Goal: Transaction & Acquisition: Purchase product/service

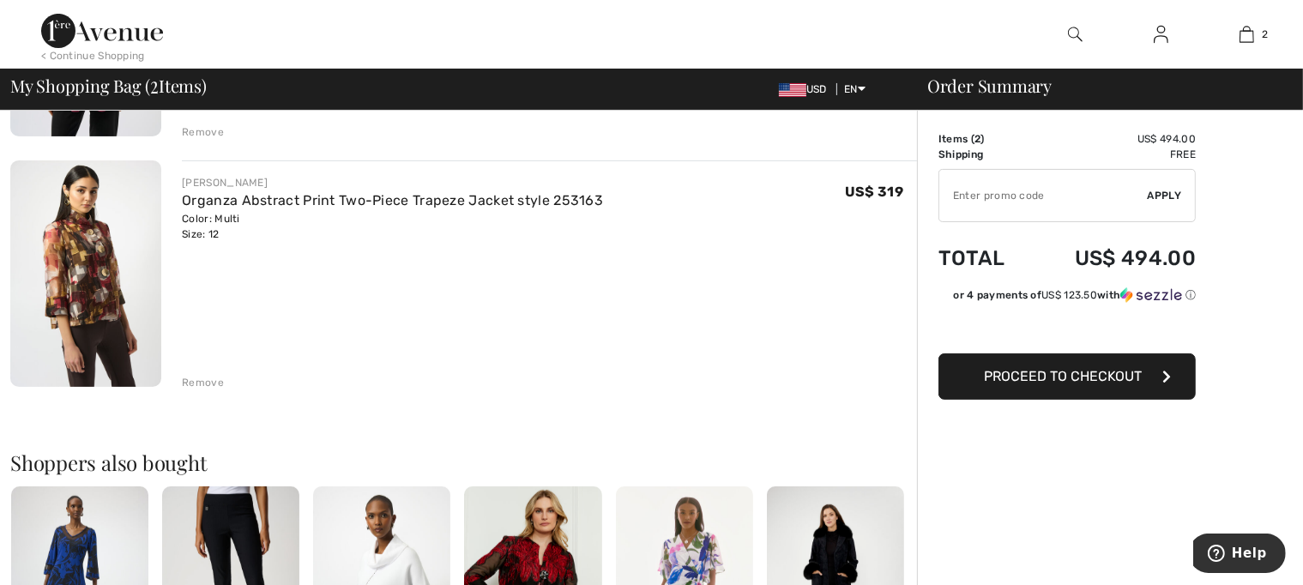
scroll to position [343, 0]
click at [207, 378] on div "Remove" at bounding box center [203, 380] width 42 height 15
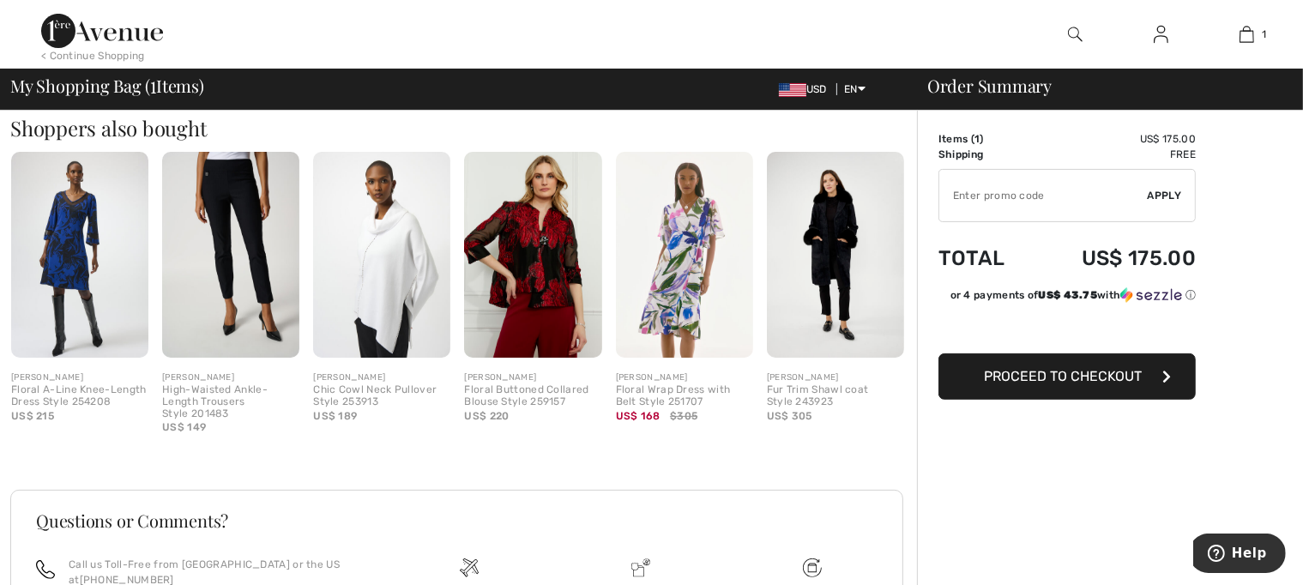
scroll to position [429, 0]
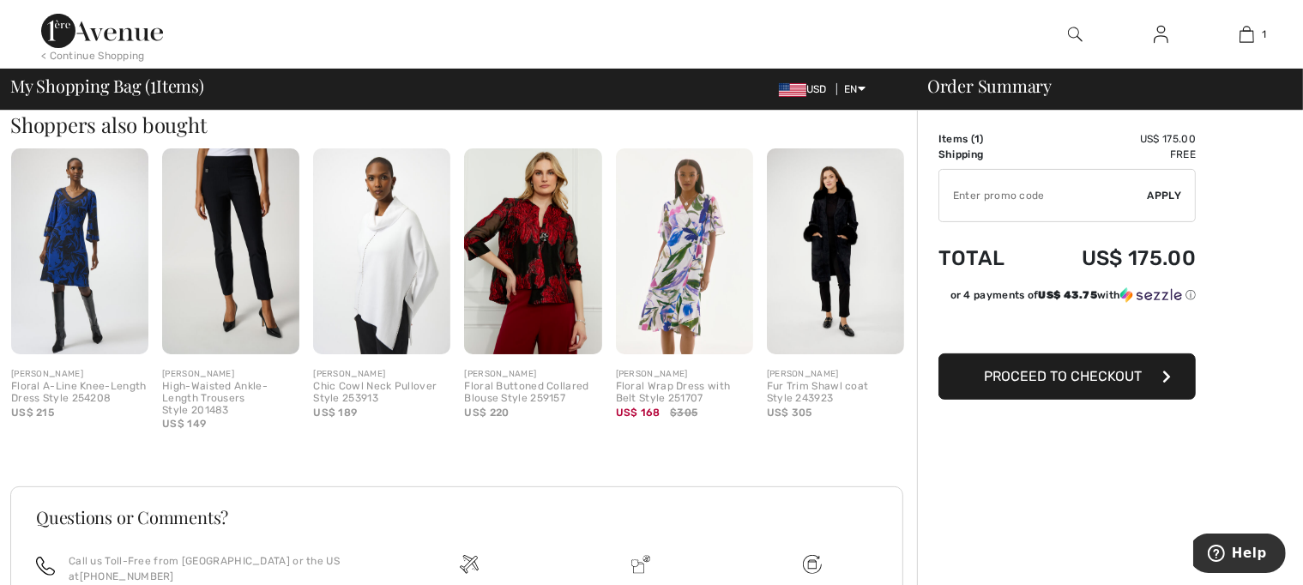
click at [414, 317] on img at bounding box center [381, 251] width 137 height 206
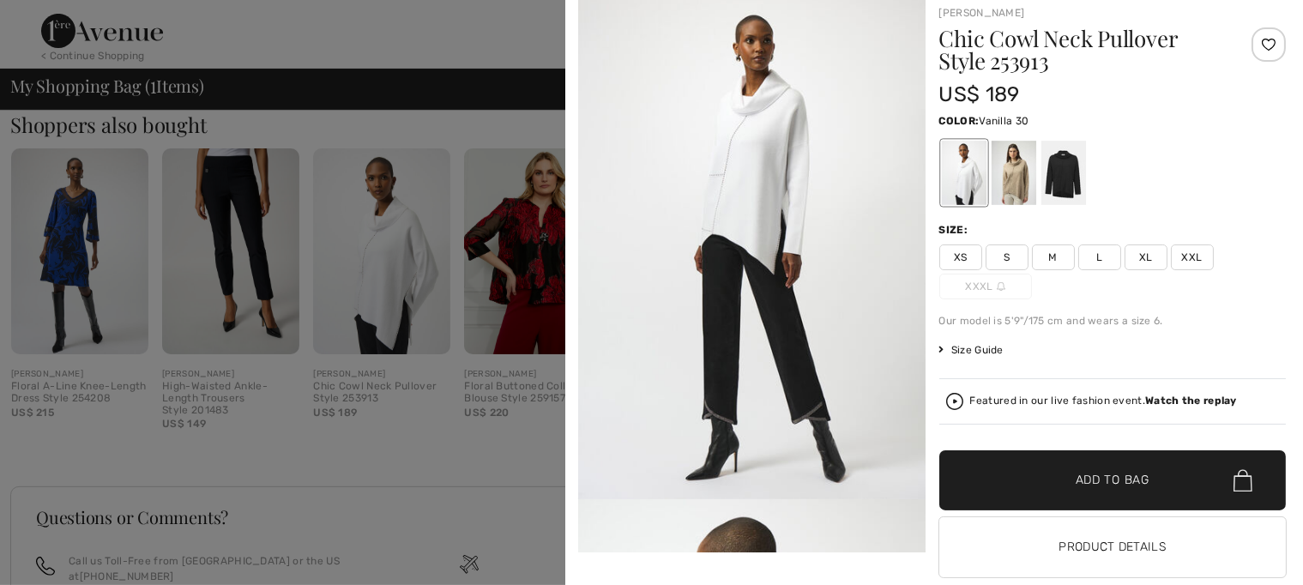
scroll to position [63, 0]
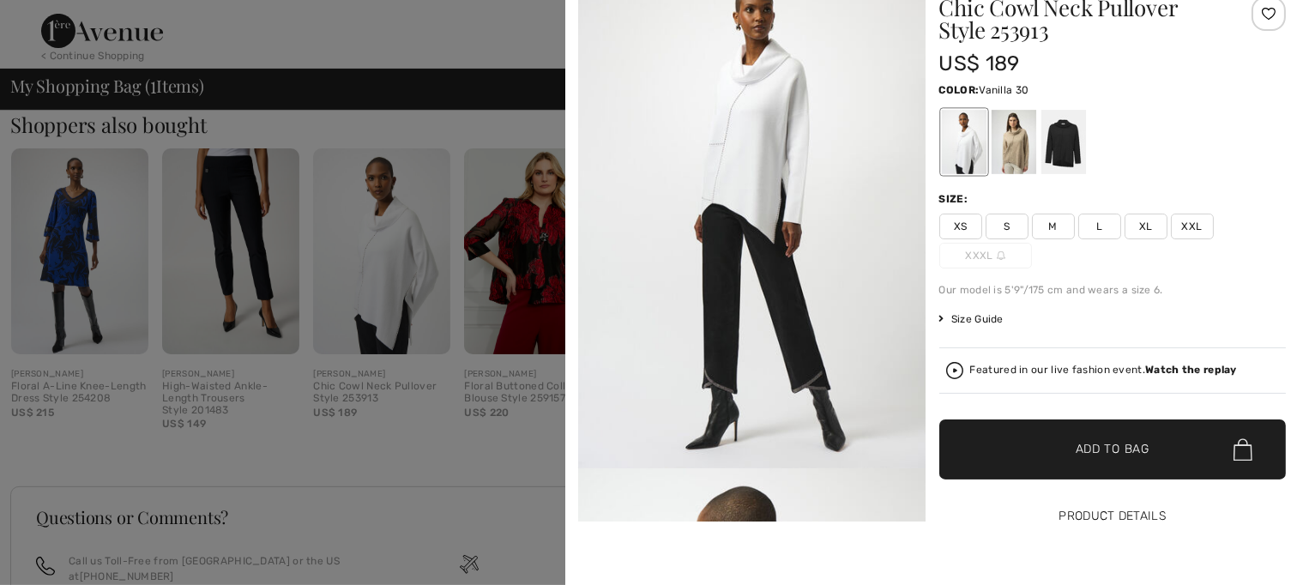
click at [1085, 520] on button "Product Details" at bounding box center [1112, 516] width 347 height 60
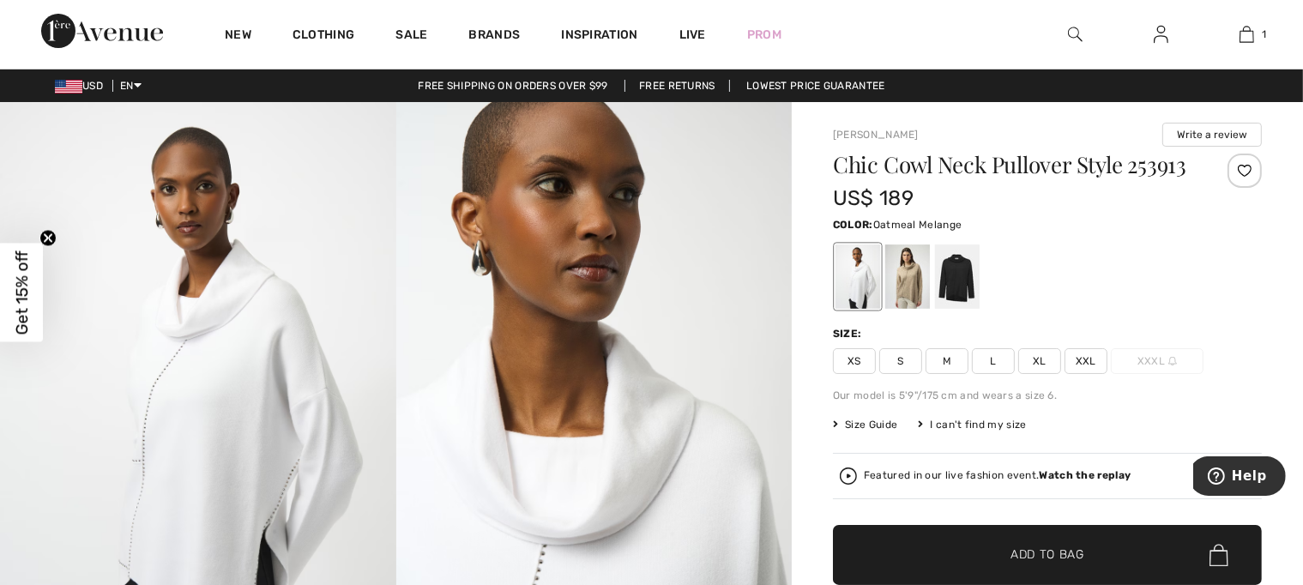
click at [905, 292] on div at bounding box center [907, 276] width 45 height 64
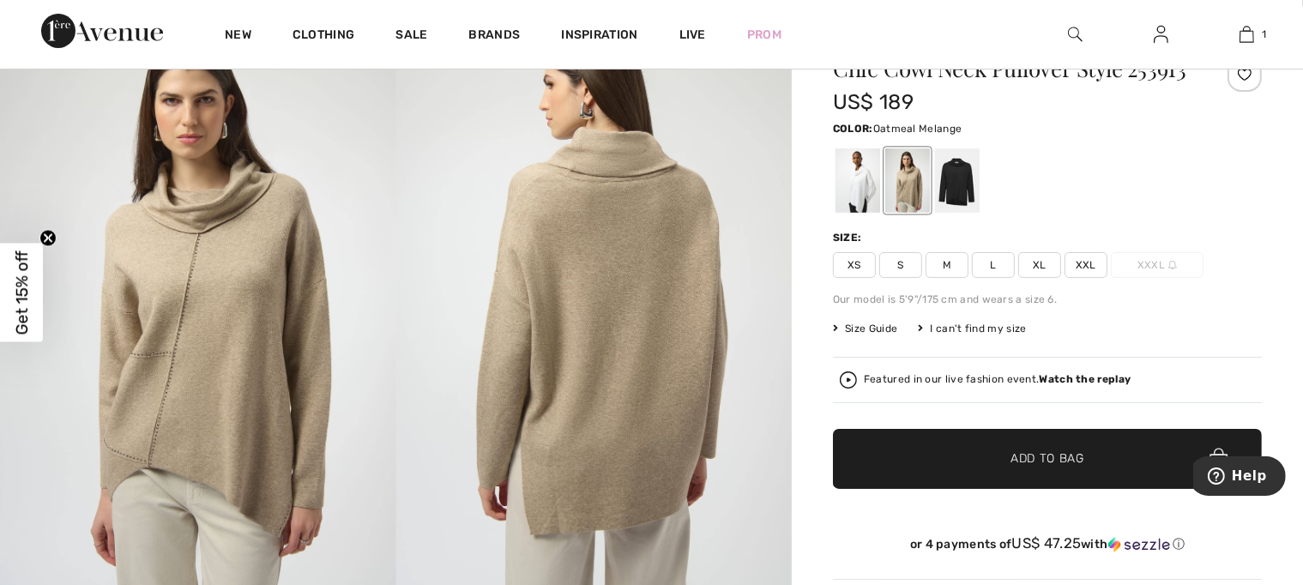
scroll to position [86, 0]
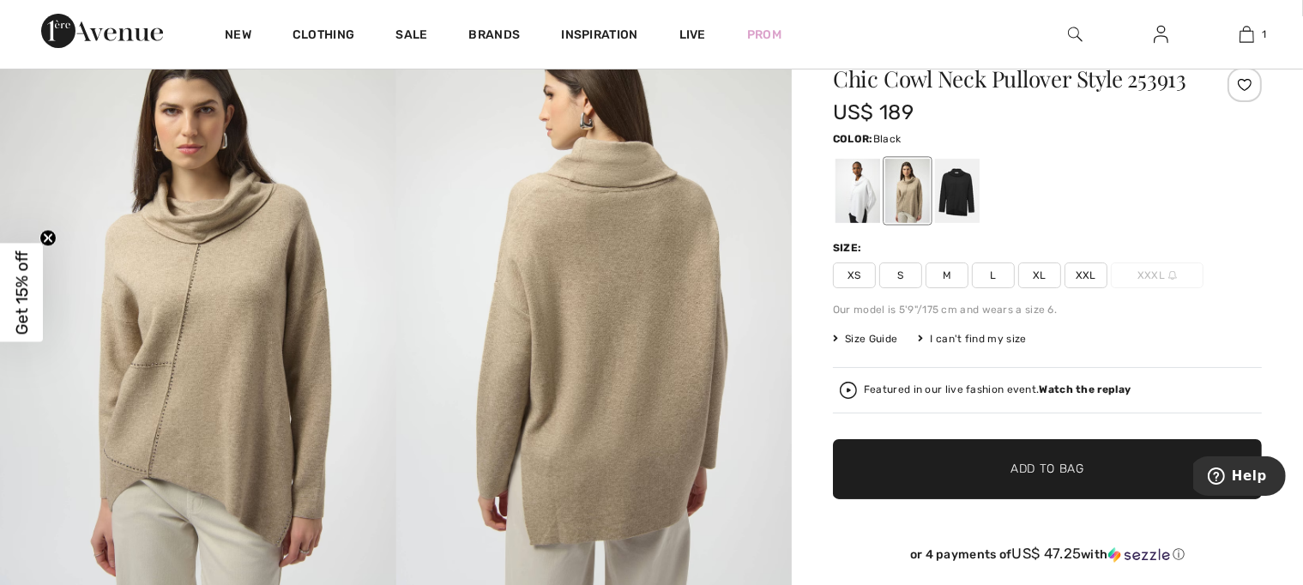
click at [949, 200] on div at bounding box center [957, 191] width 45 height 64
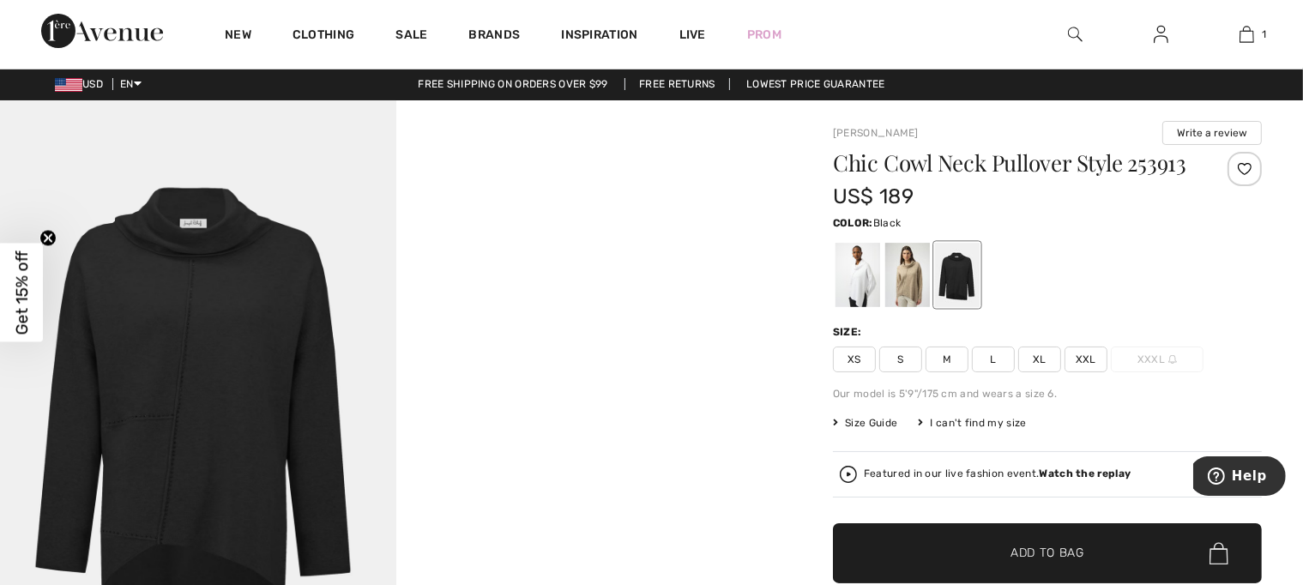
scroll to position [0, 0]
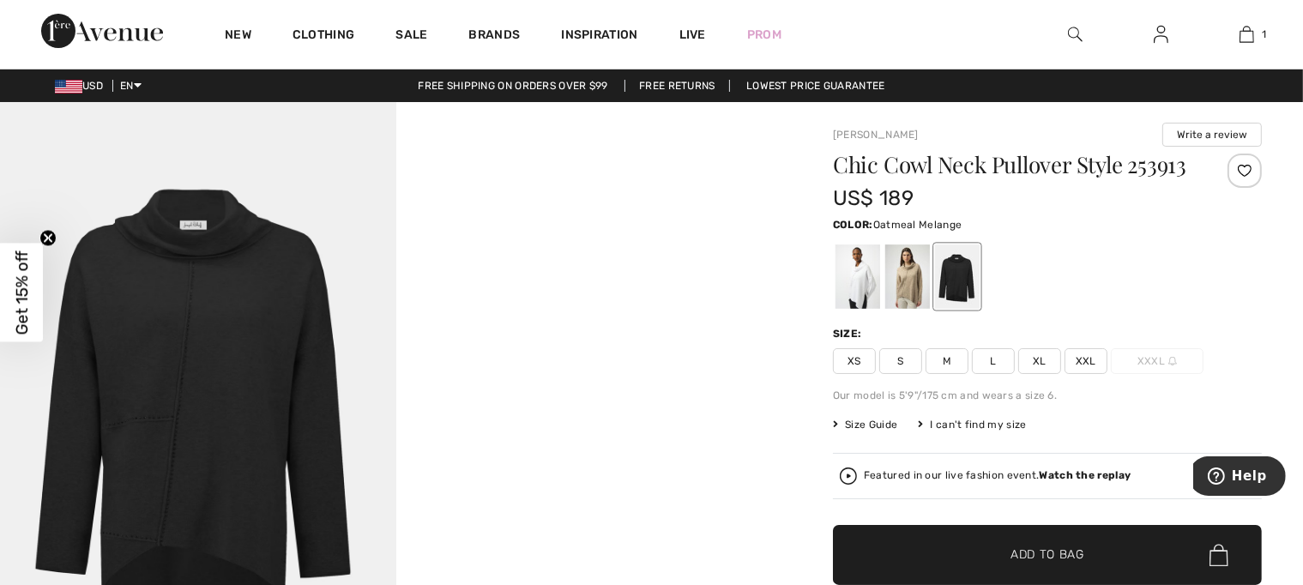
click at [896, 283] on div at bounding box center [907, 276] width 45 height 64
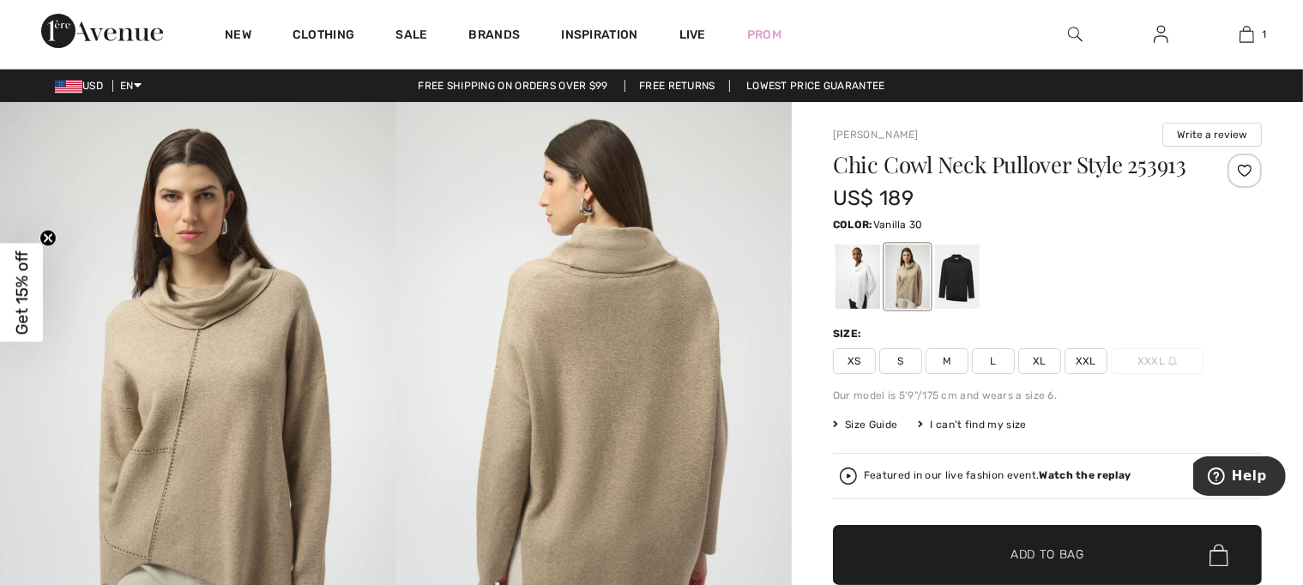
click at [852, 294] on div at bounding box center [858, 276] width 45 height 64
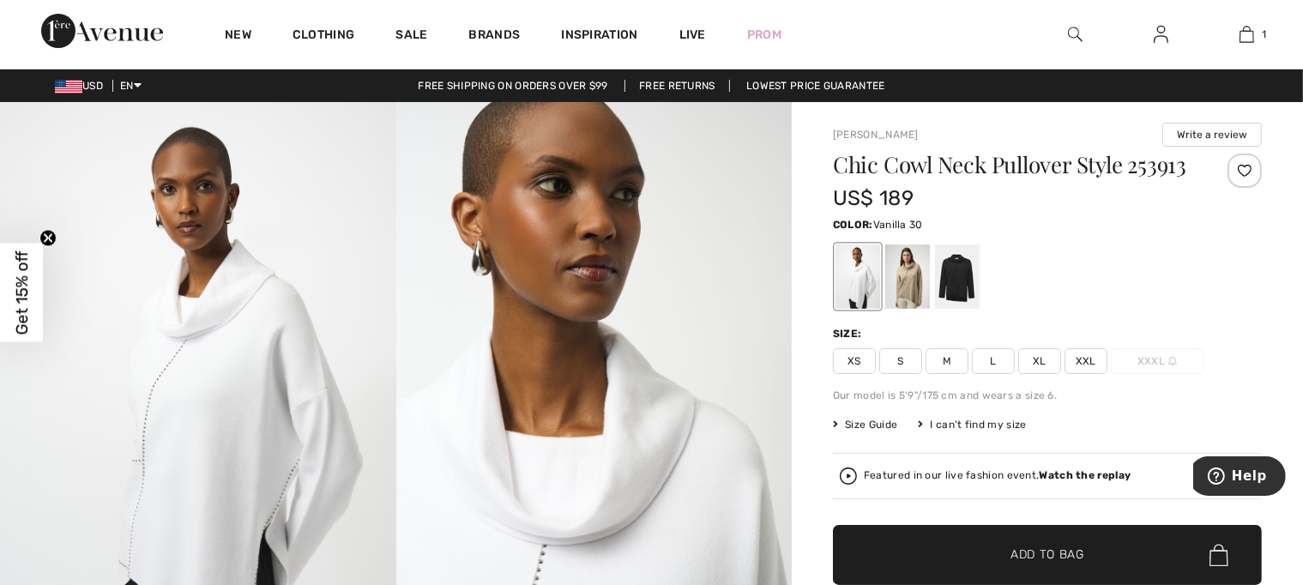
click at [993, 359] on span "L" at bounding box center [993, 361] width 43 height 26
click at [1062, 550] on span "Add to Bag" at bounding box center [1047, 555] width 74 height 18
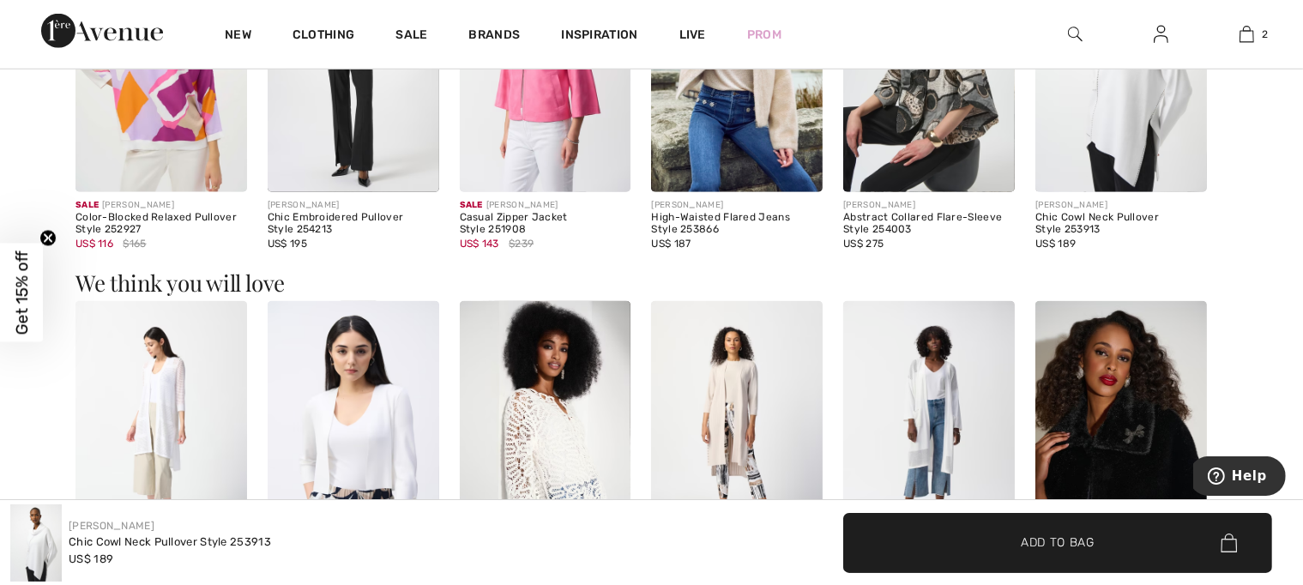
scroll to position [1716, 0]
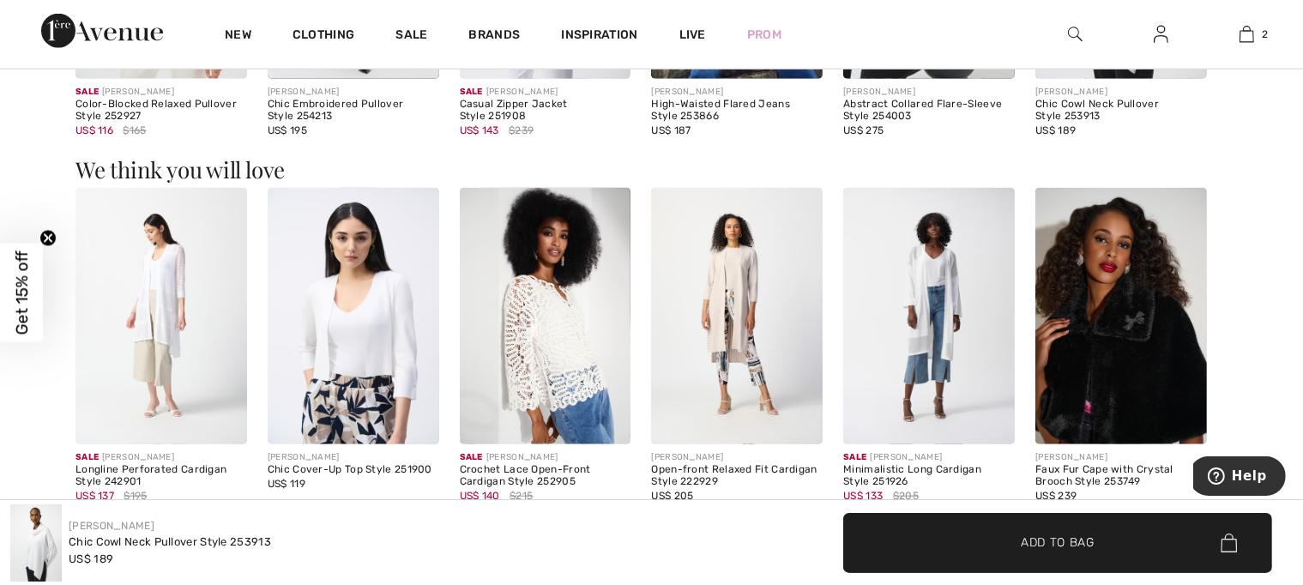
click at [576, 390] on img at bounding box center [546, 316] width 172 height 257
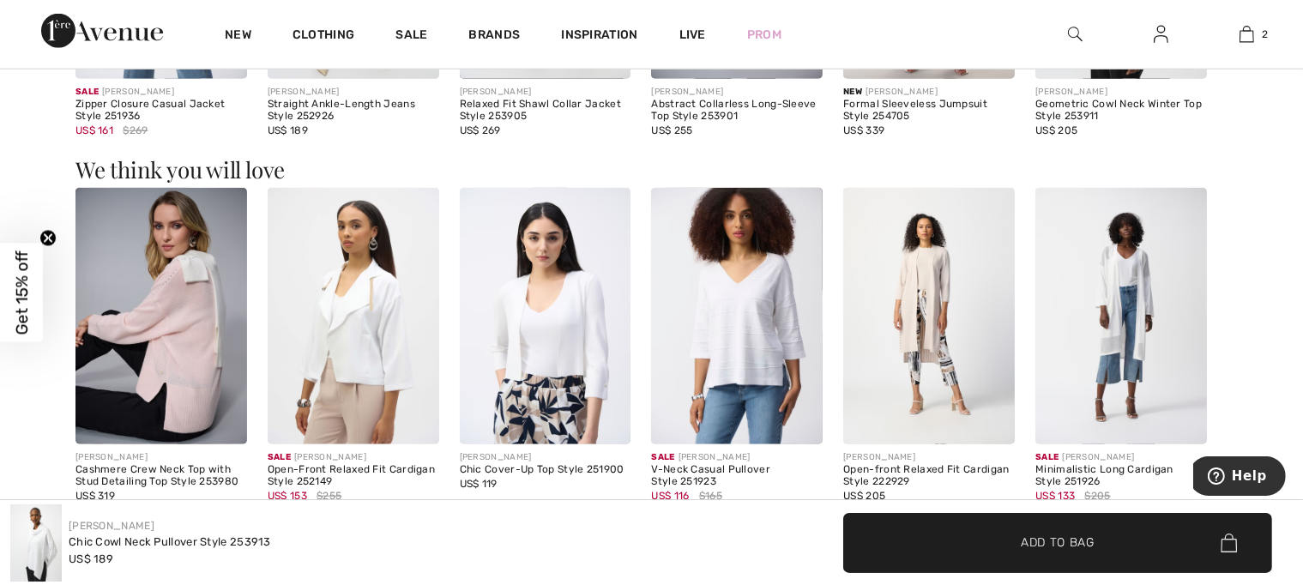
click at [718, 353] on img at bounding box center [737, 316] width 172 height 257
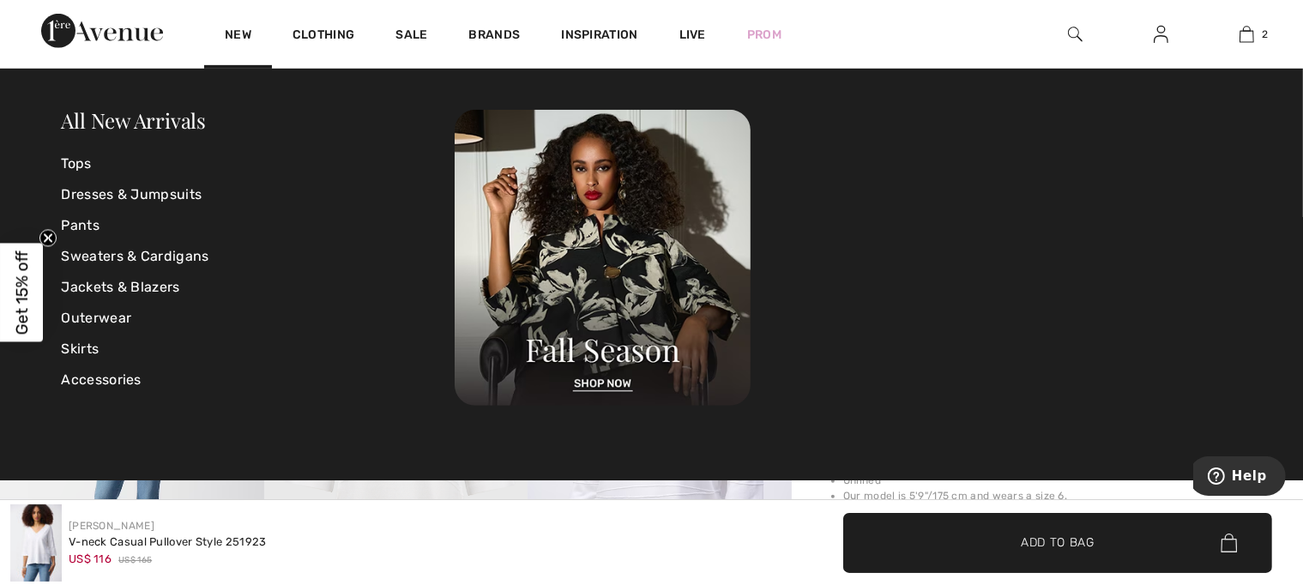
scroll to position [858, 0]
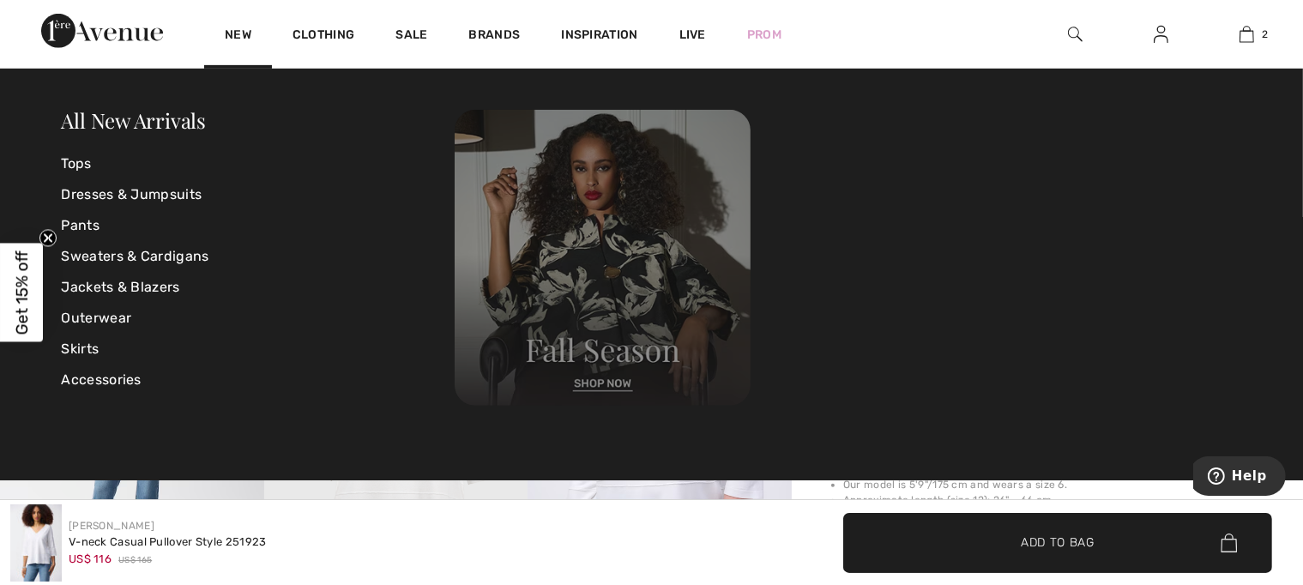
click at [649, 299] on img at bounding box center [603, 258] width 296 height 296
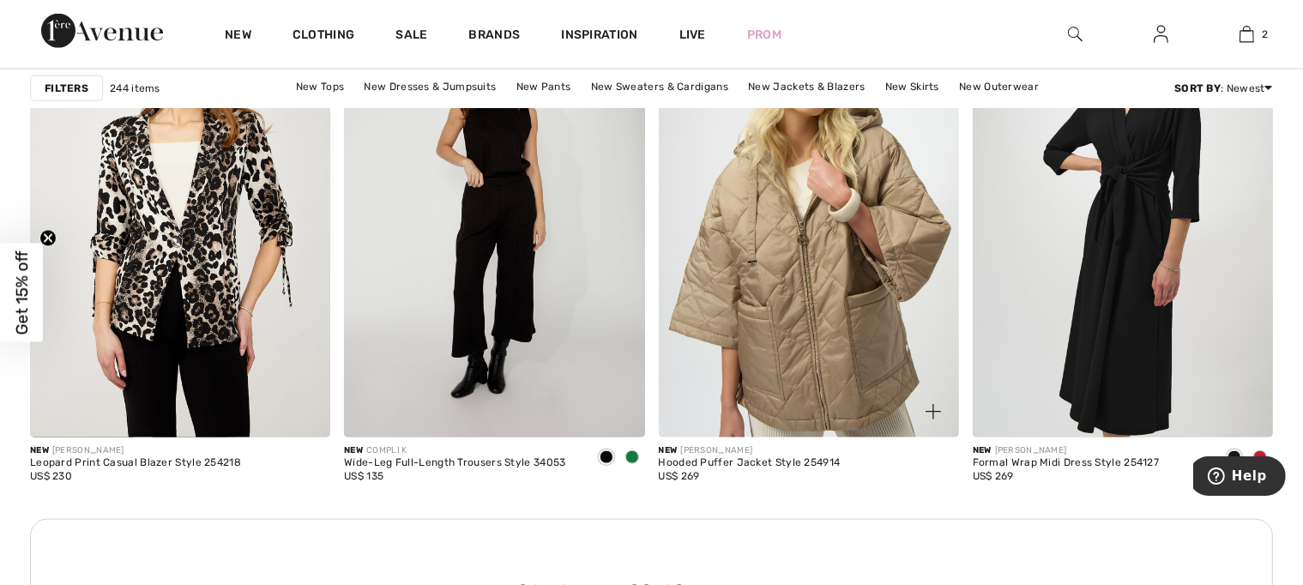
scroll to position [1973, 0]
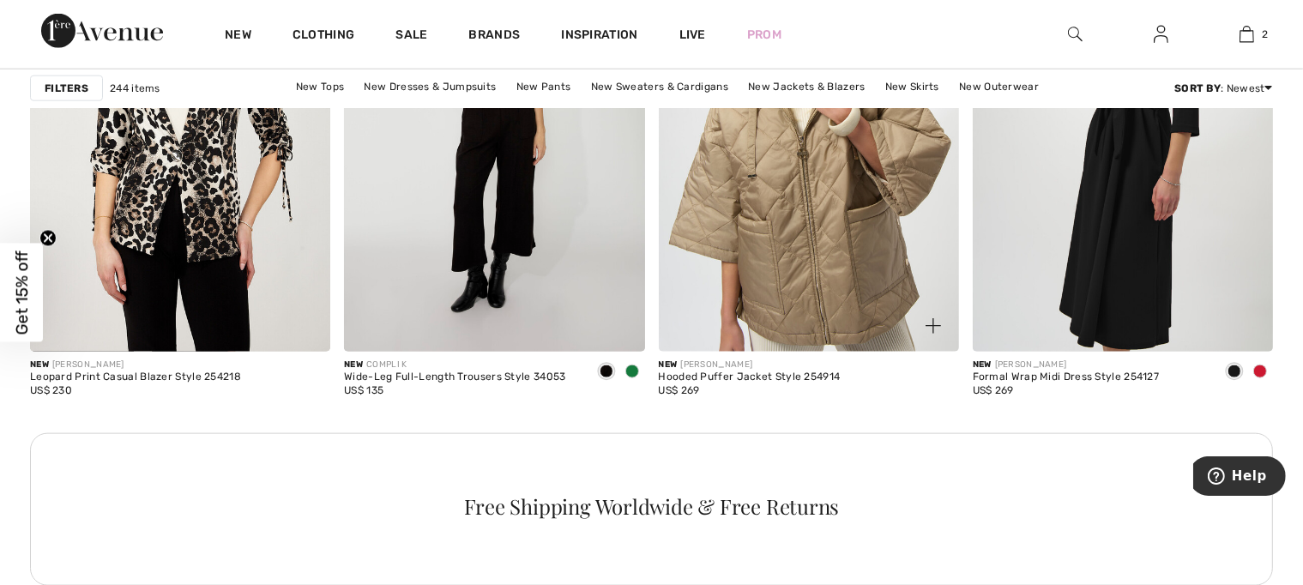
click at [793, 282] on img at bounding box center [809, 125] width 300 height 450
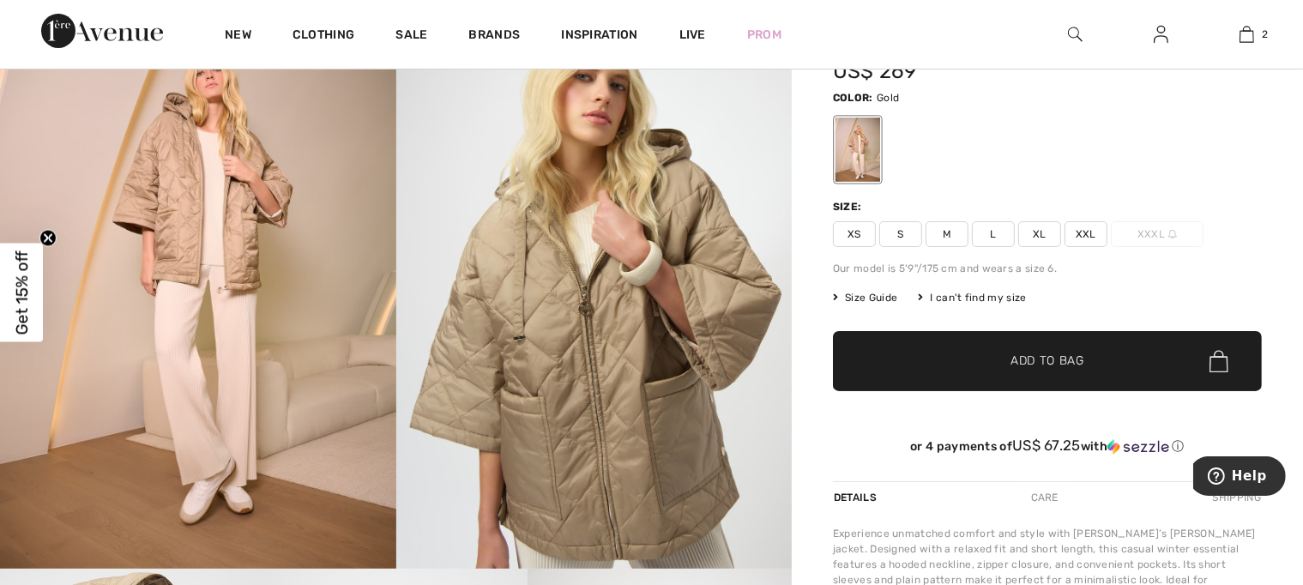
scroll to position [86, 0]
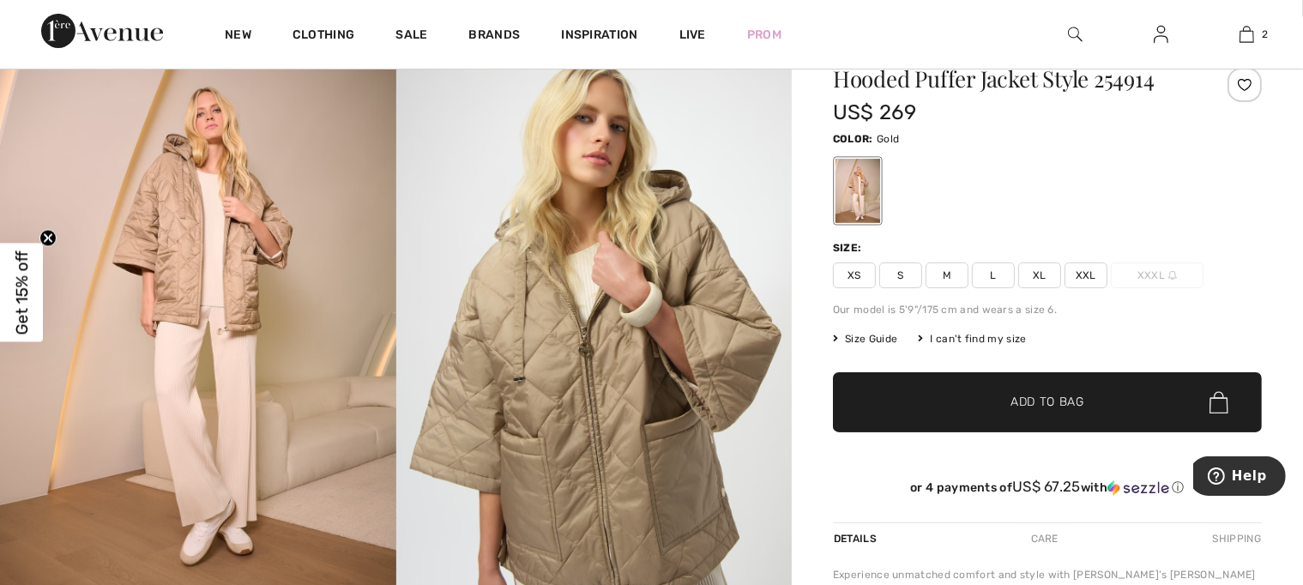
click at [988, 274] on span "L" at bounding box center [993, 275] width 43 height 26
click at [1049, 400] on span "Add to Bag" at bounding box center [1047, 403] width 74 height 18
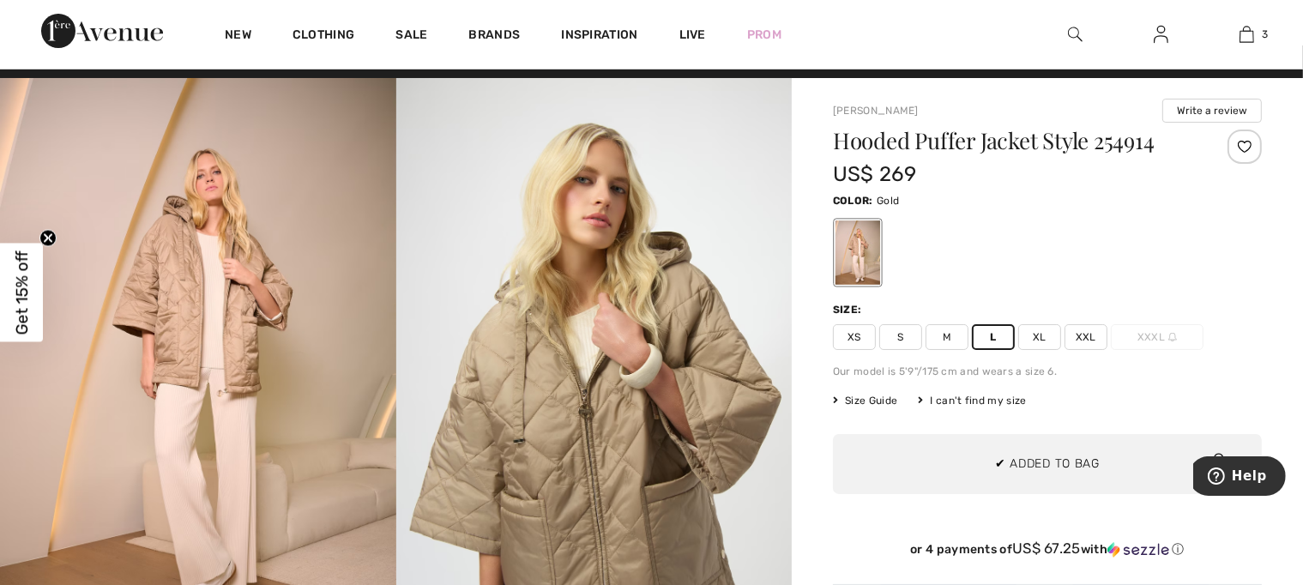
scroll to position [0, 0]
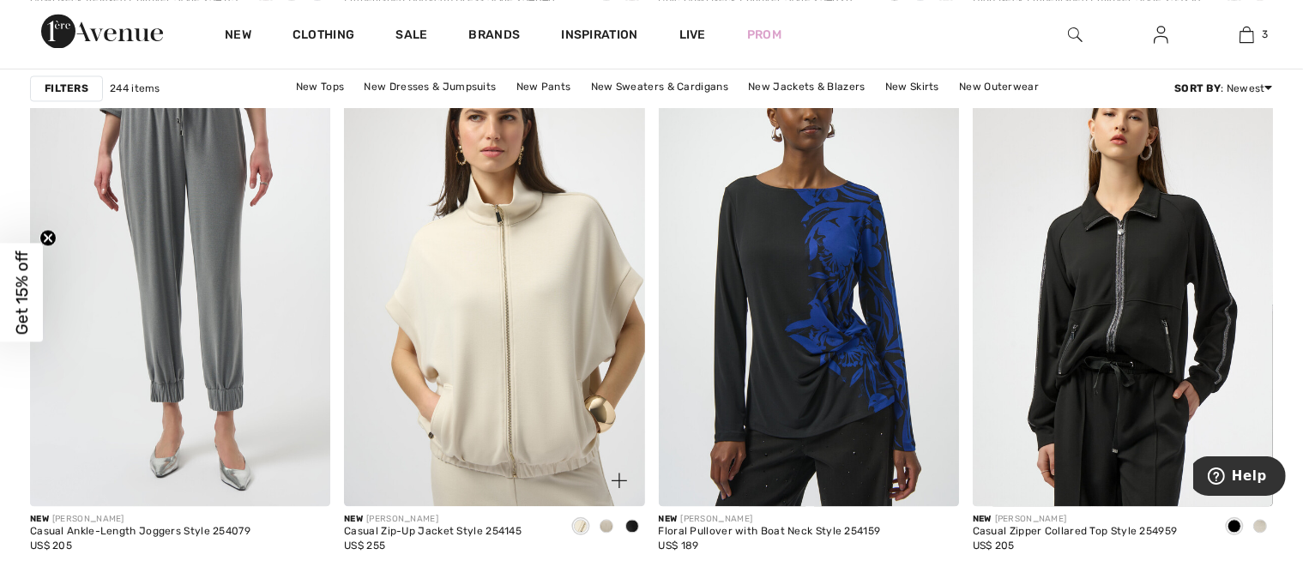
scroll to position [3689, 0]
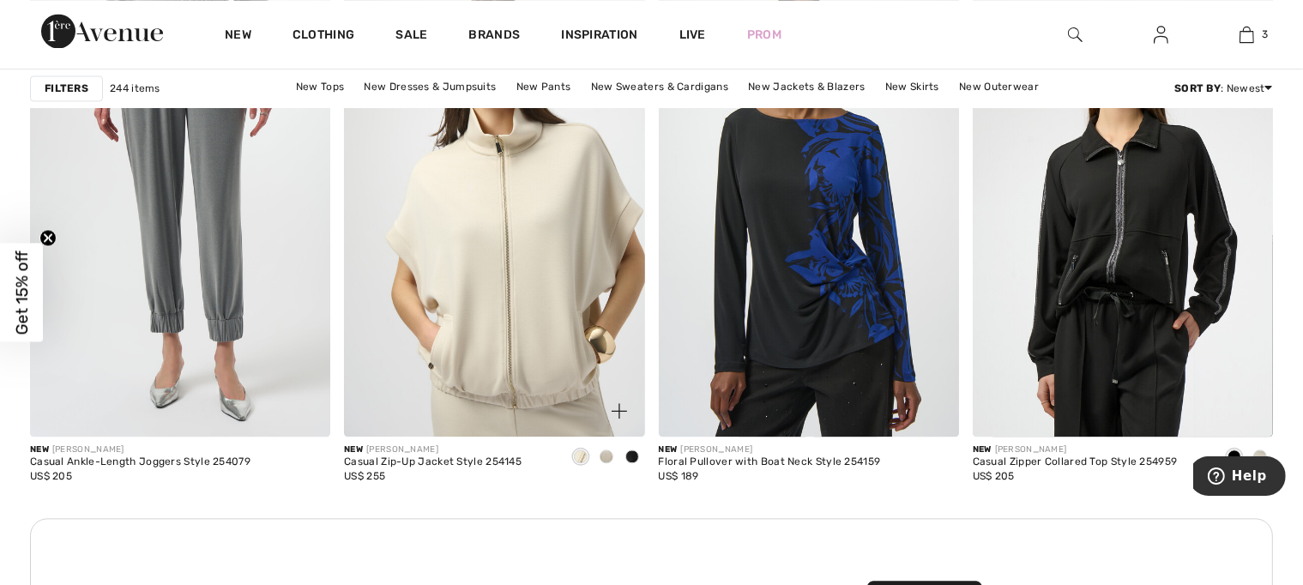
click at [545, 276] on img at bounding box center [494, 211] width 300 height 450
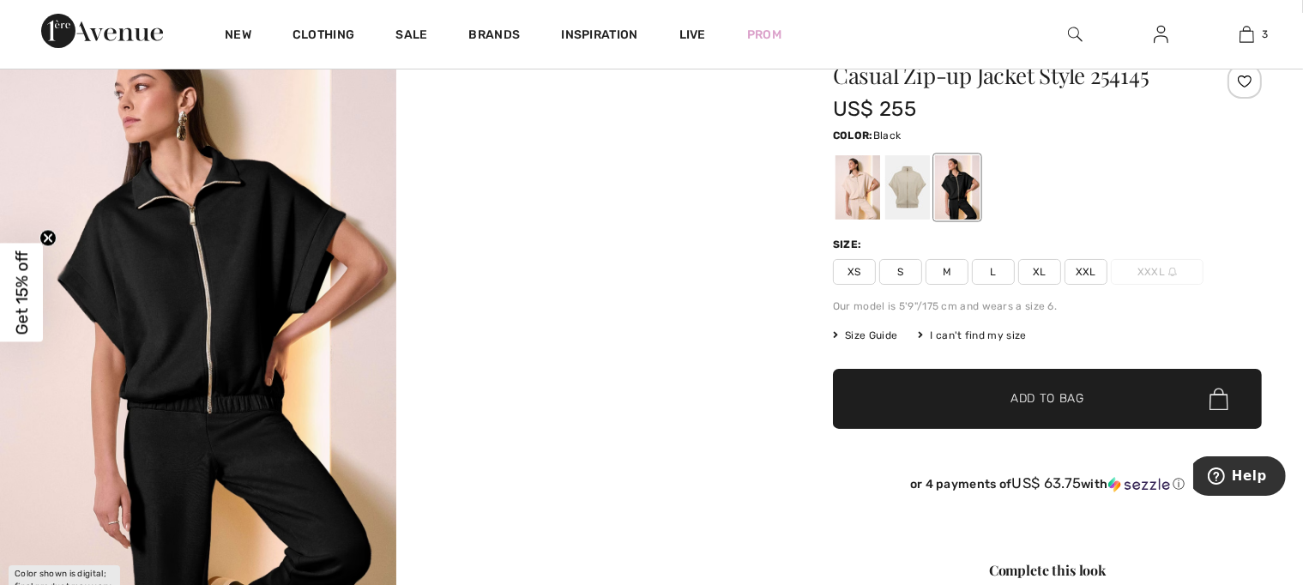
scroll to position [86, 0]
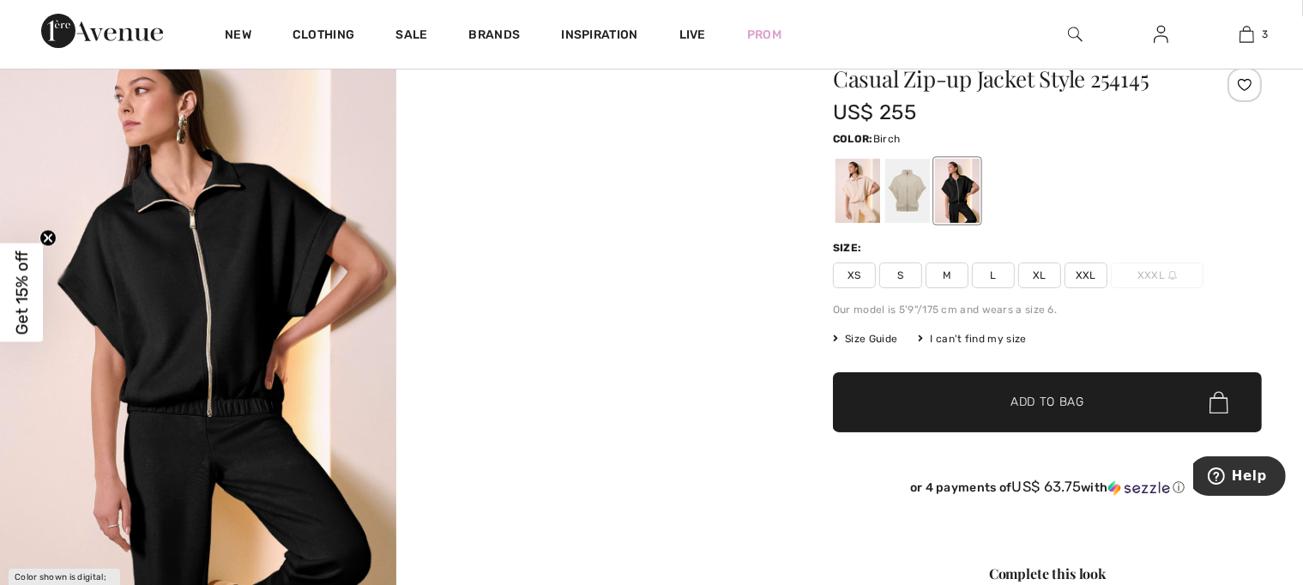
click at [859, 212] on div at bounding box center [858, 191] width 45 height 64
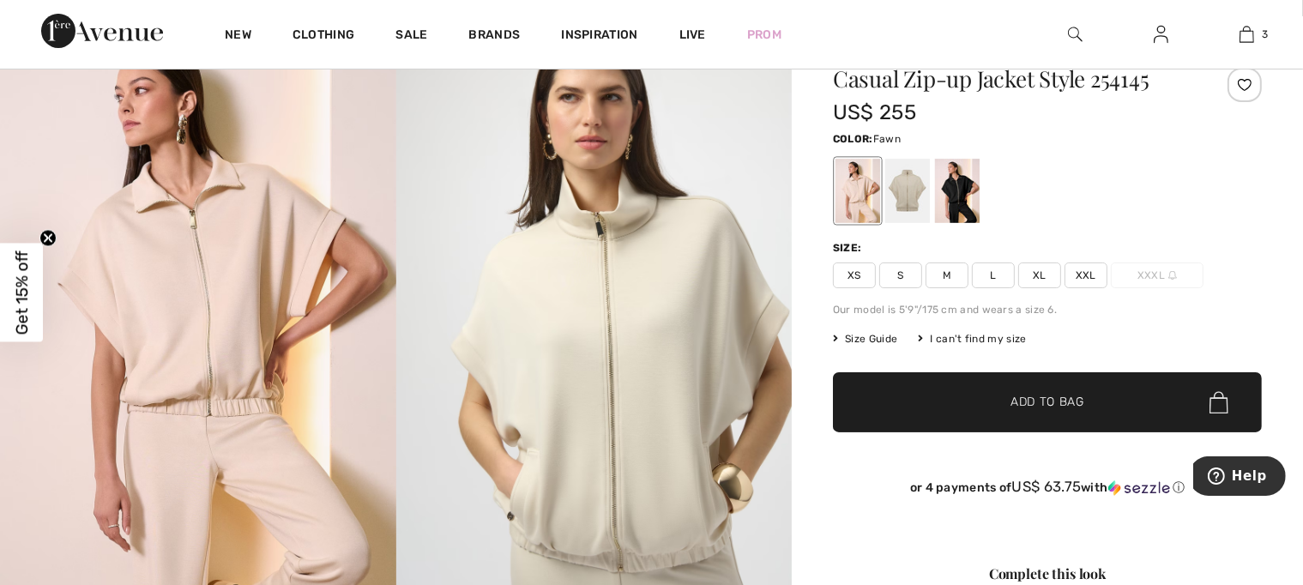
click at [902, 196] on div at bounding box center [907, 191] width 45 height 64
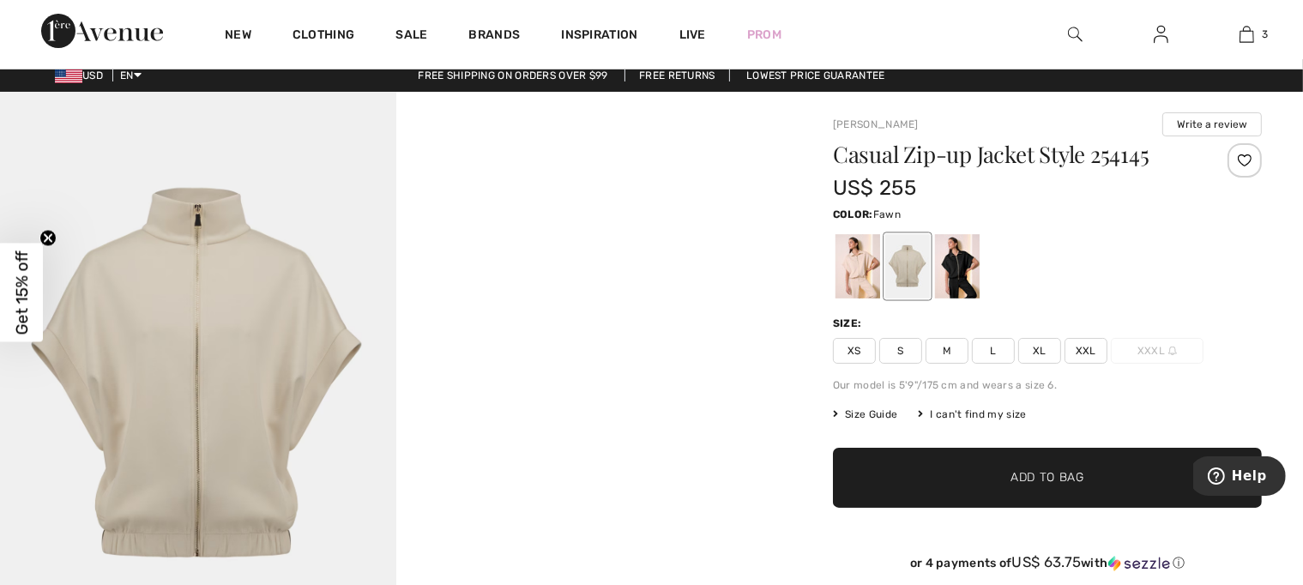
scroll to position [0, 0]
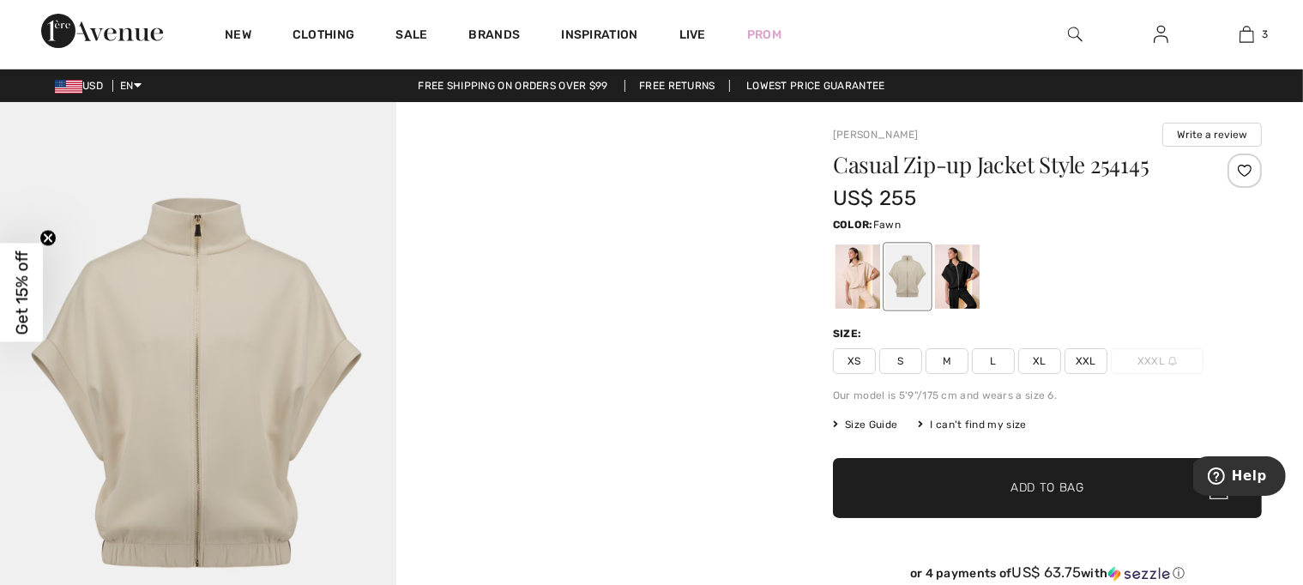
click at [993, 360] on span "L" at bounding box center [993, 361] width 43 height 26
click at [1063, 484] on span "Add to Bag" at bounding box center [1047, 489] width 74 height 18
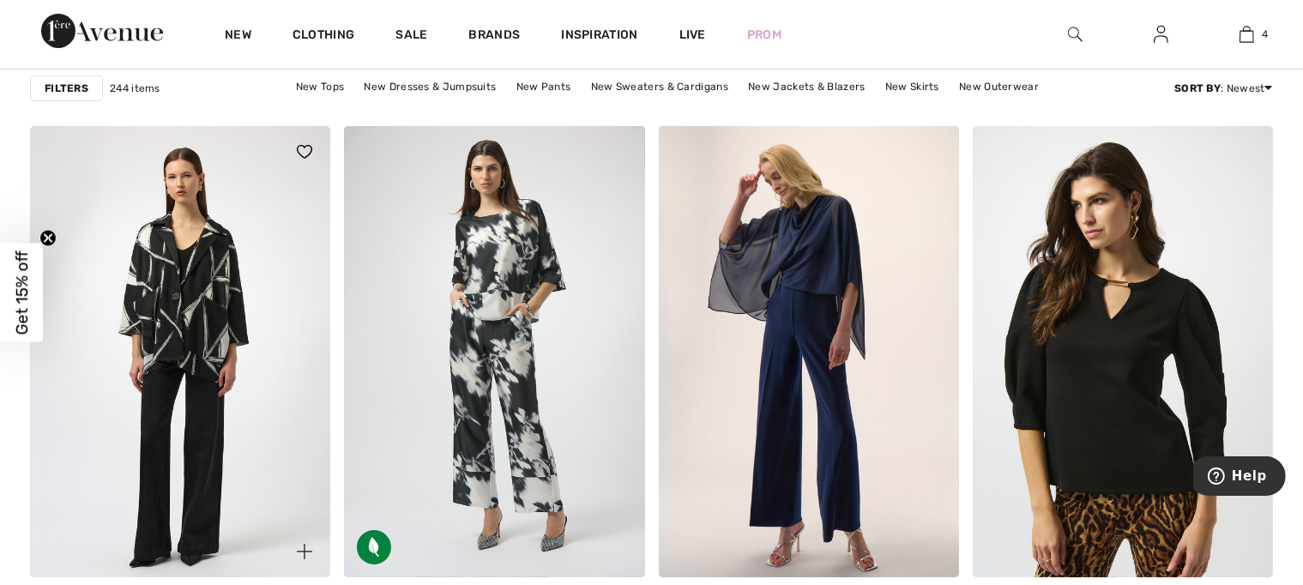
scroll to position [6605, 0]
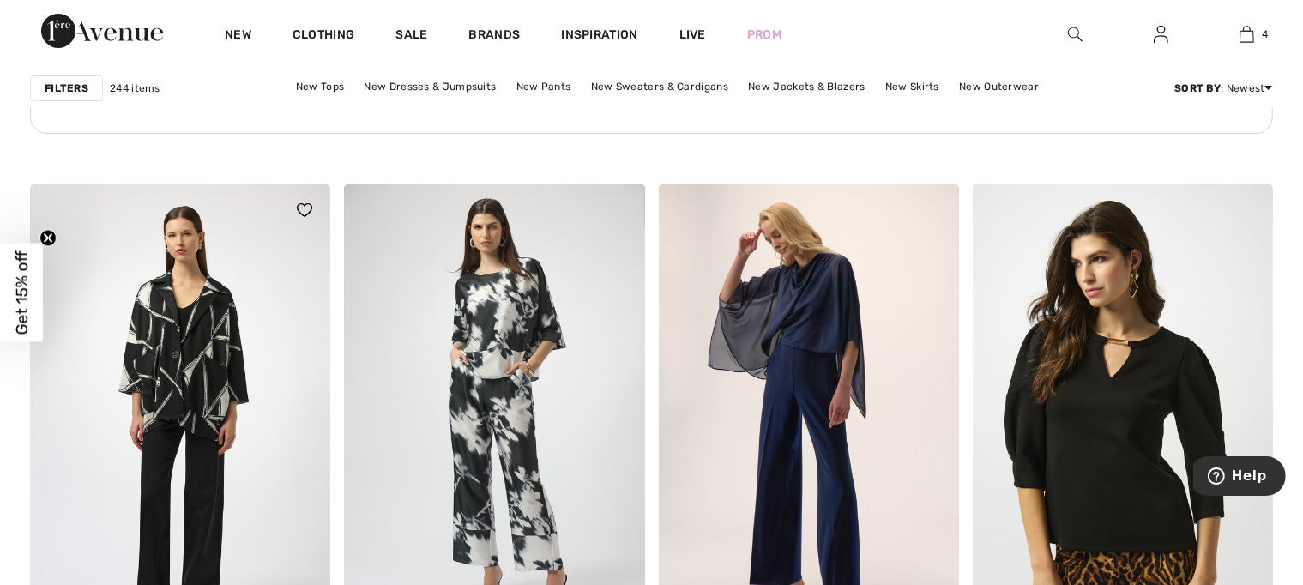
click at [226, 347] on img at bounding box center [180, 409] width 300 height 450
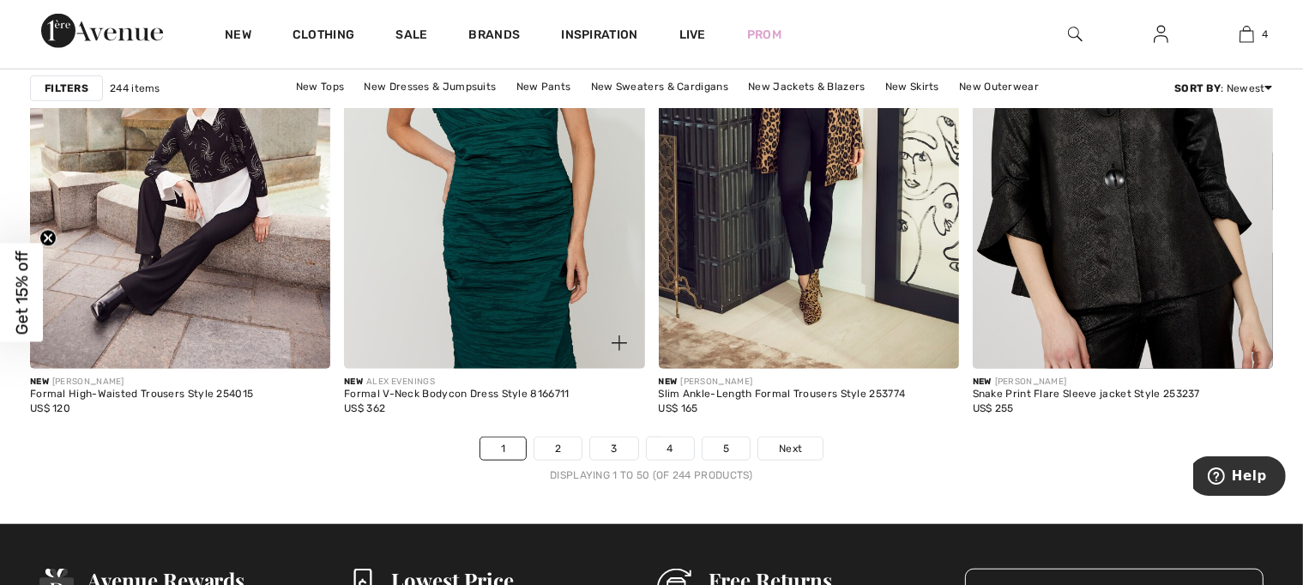
scroll to position [7978, 0]
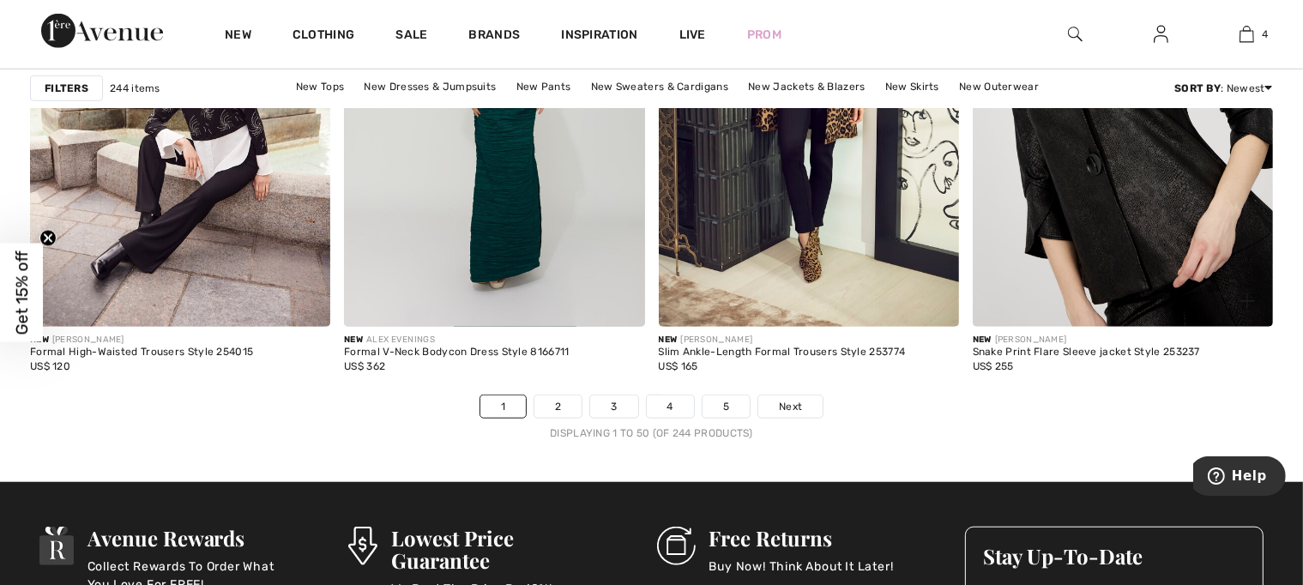
click at [1081, 226] on img at bounding box center [1123, 101] width 300 height 450
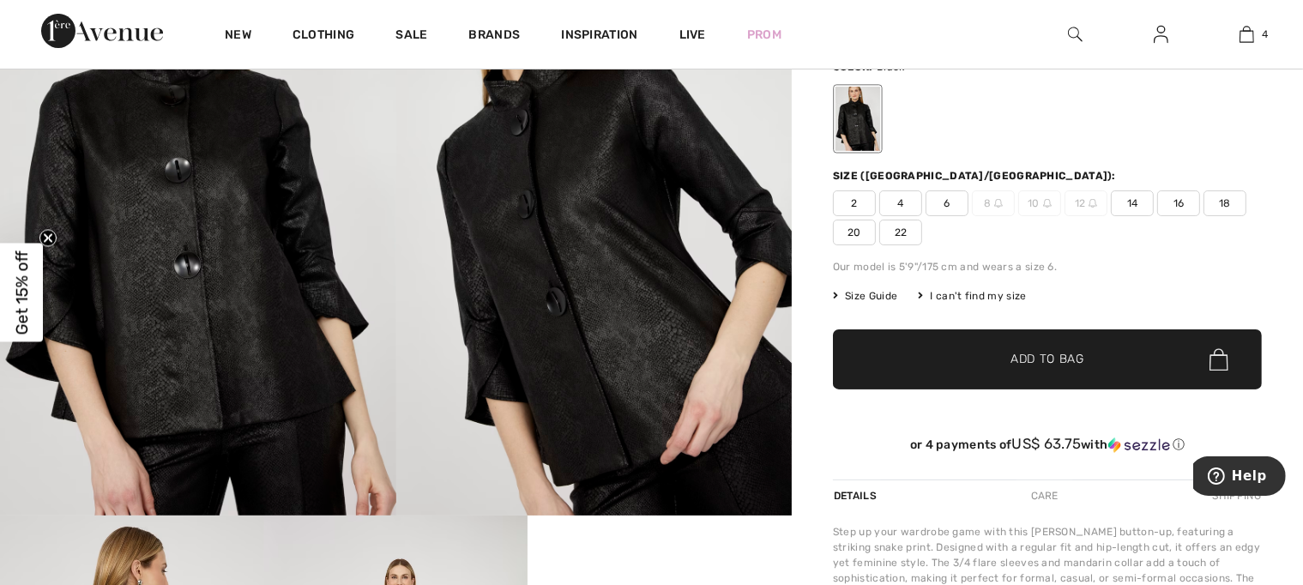
scroll to position [172, 0]
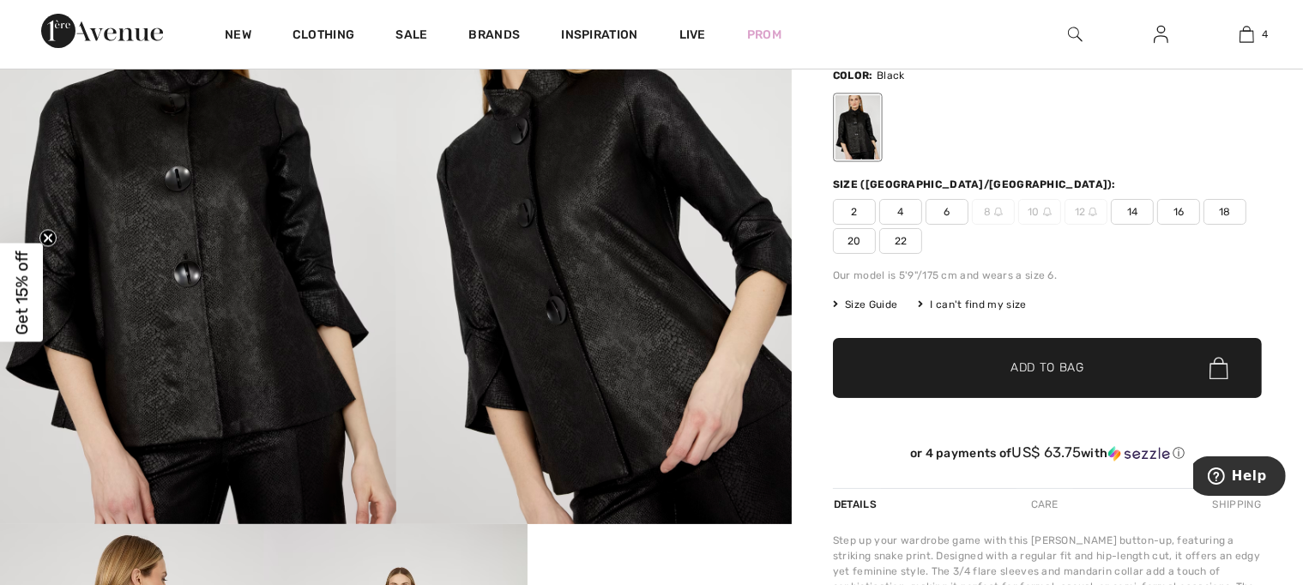
click at [1132, 216] on span "14" at bounding box center [1132, 212] width 43 height 26
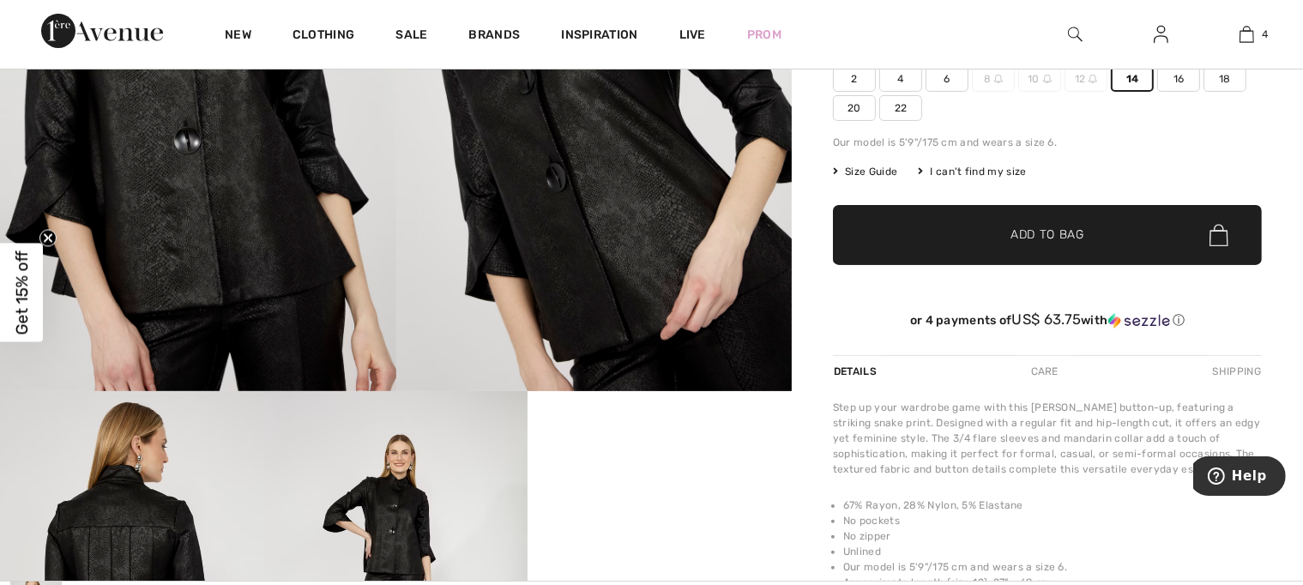
scroll to position [257, 0]
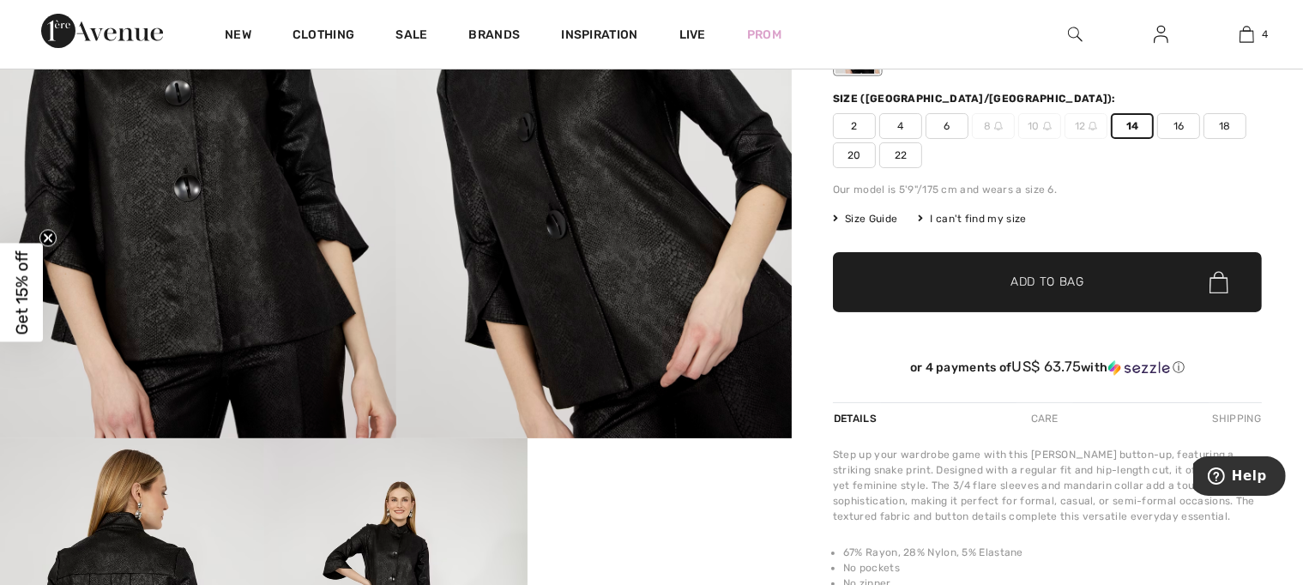
click at [1054, 271] on span "✔ Added to Bag Add to Bag" at bounding box center [1047, 282] width 429 height 60
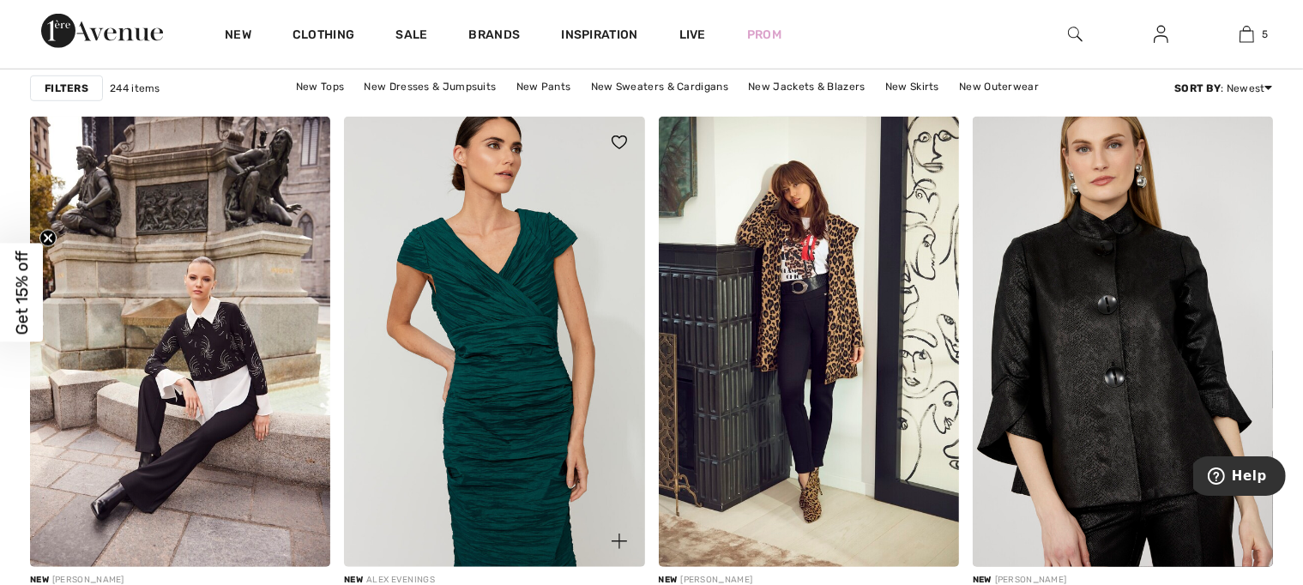
scroll to position [7892, 0]
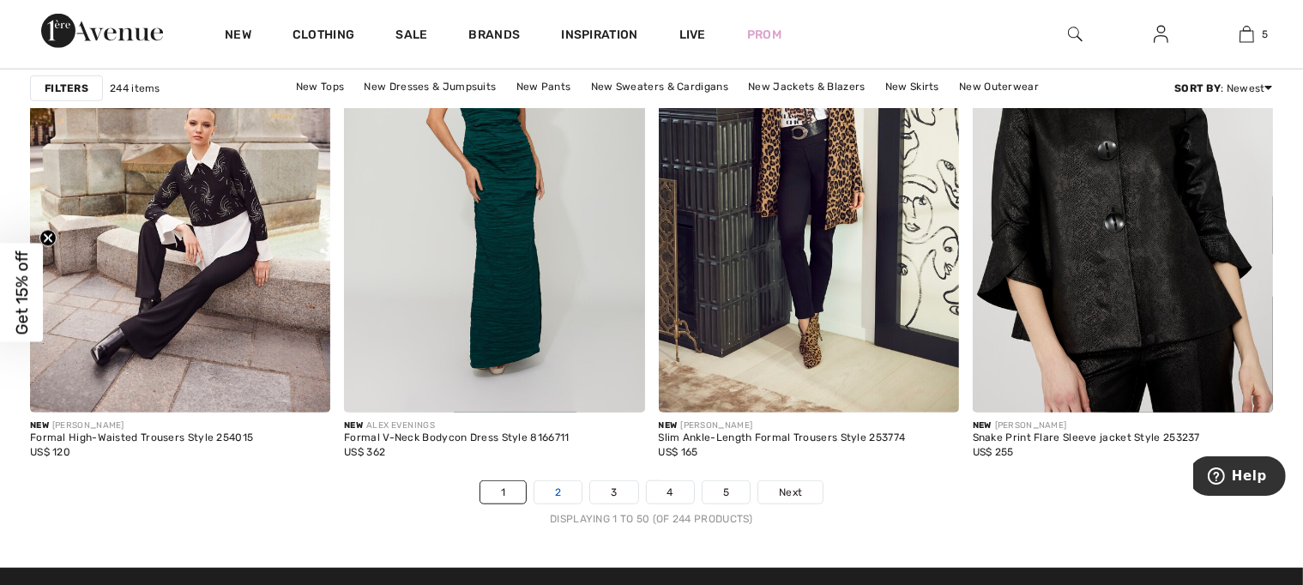
click at [566, 489] on link "2" at bounding box center [557, 492] width 47 height 22
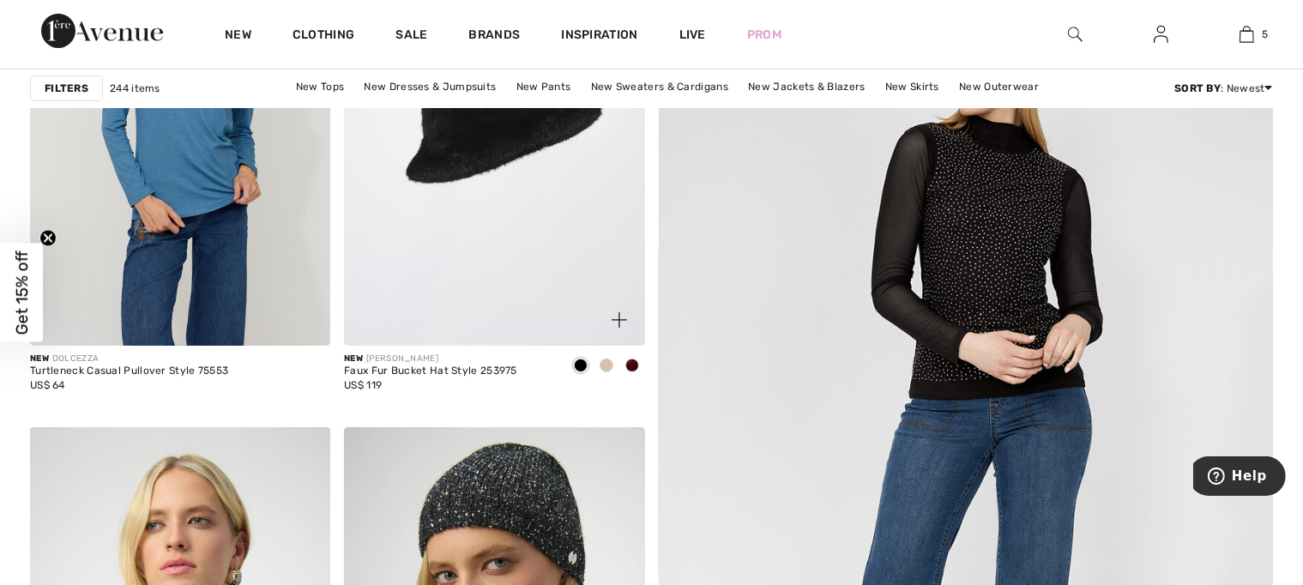
scroll to position [343, 0]
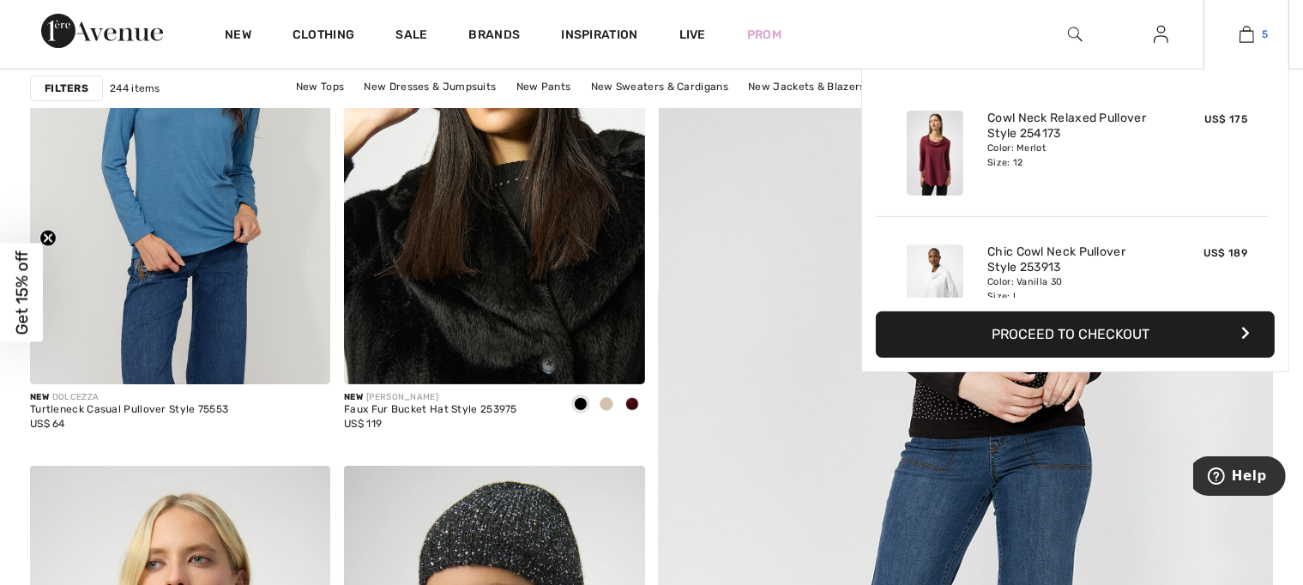
click at [1263, 35] on span "5" at bounding box center [1266, 34] width 6 height 15
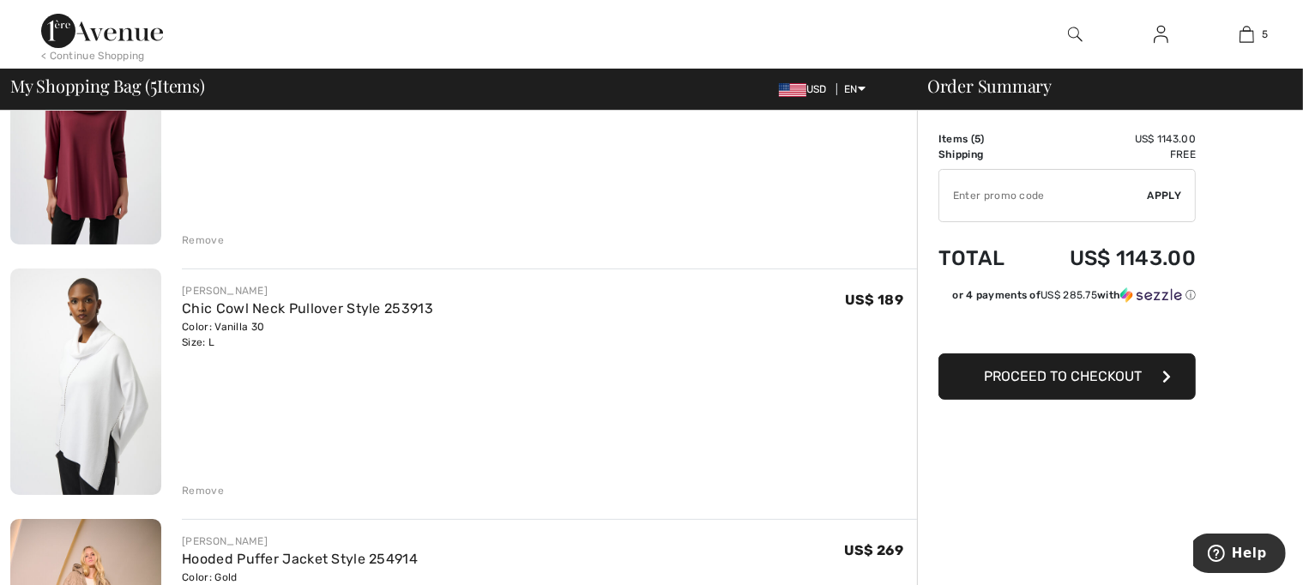
scroll to position [257, 0]
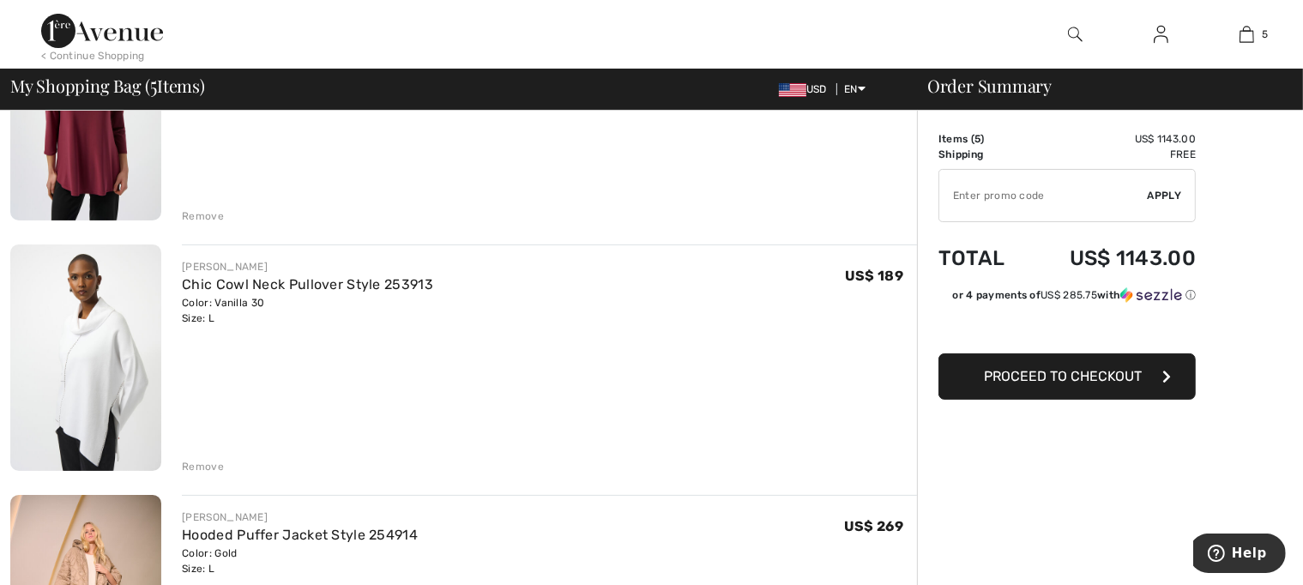
click at [132, 374] on img at bounding box center [85, 357] width 151 height 226
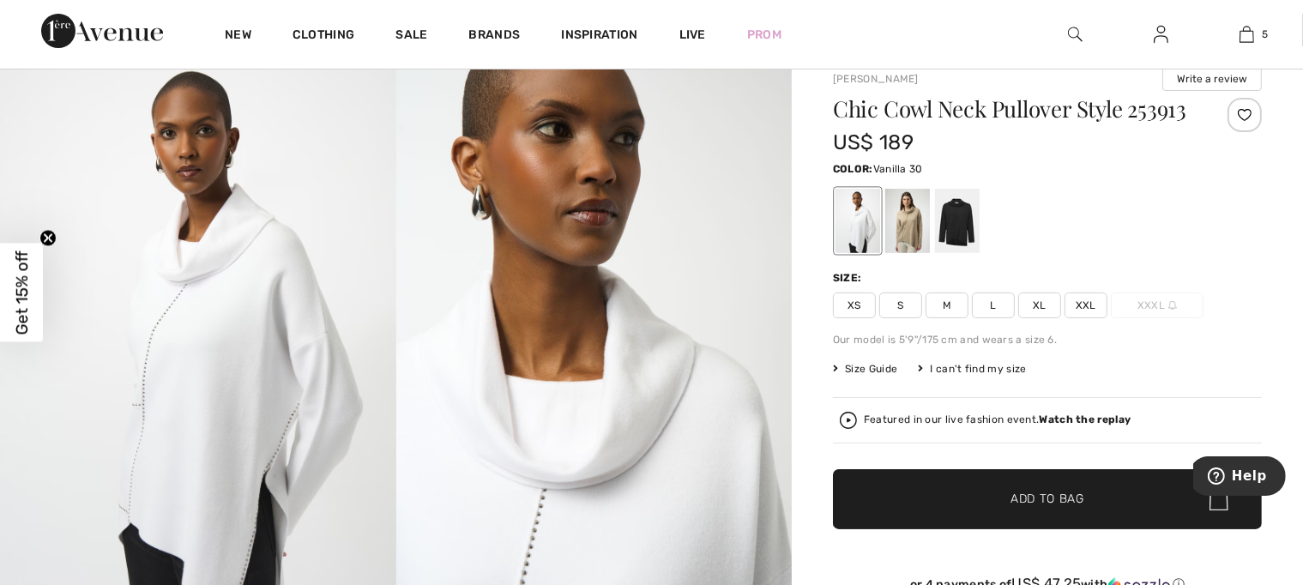
scroll to position [86, 0]
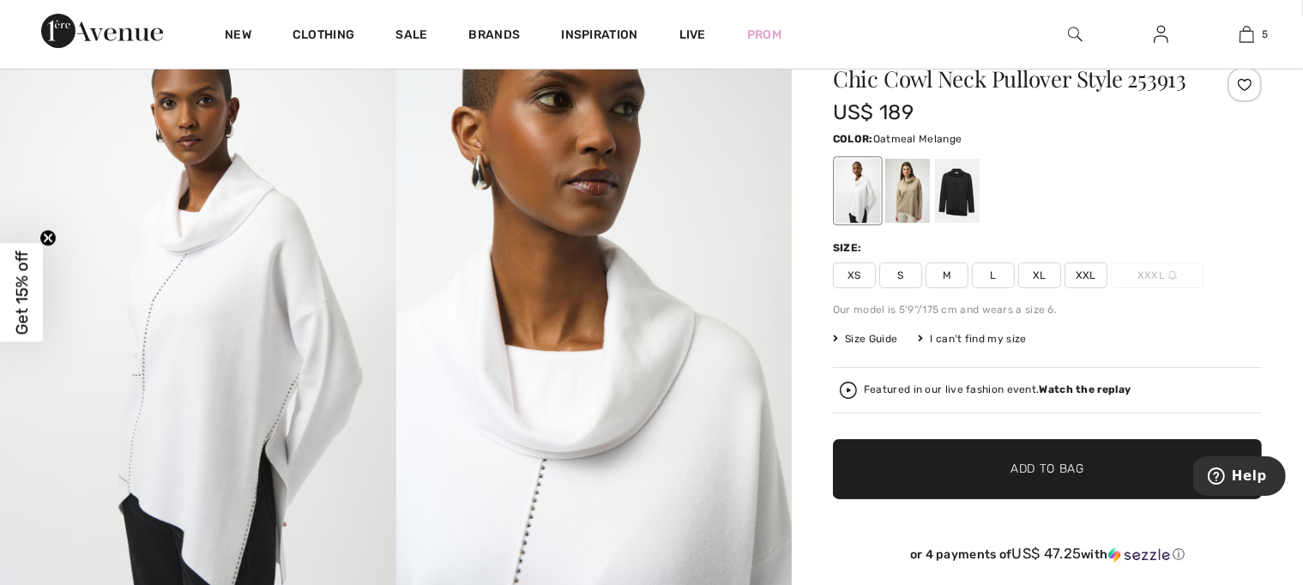
click at [902, 204] on div at bounding box center [907, 191] width 45 height 64
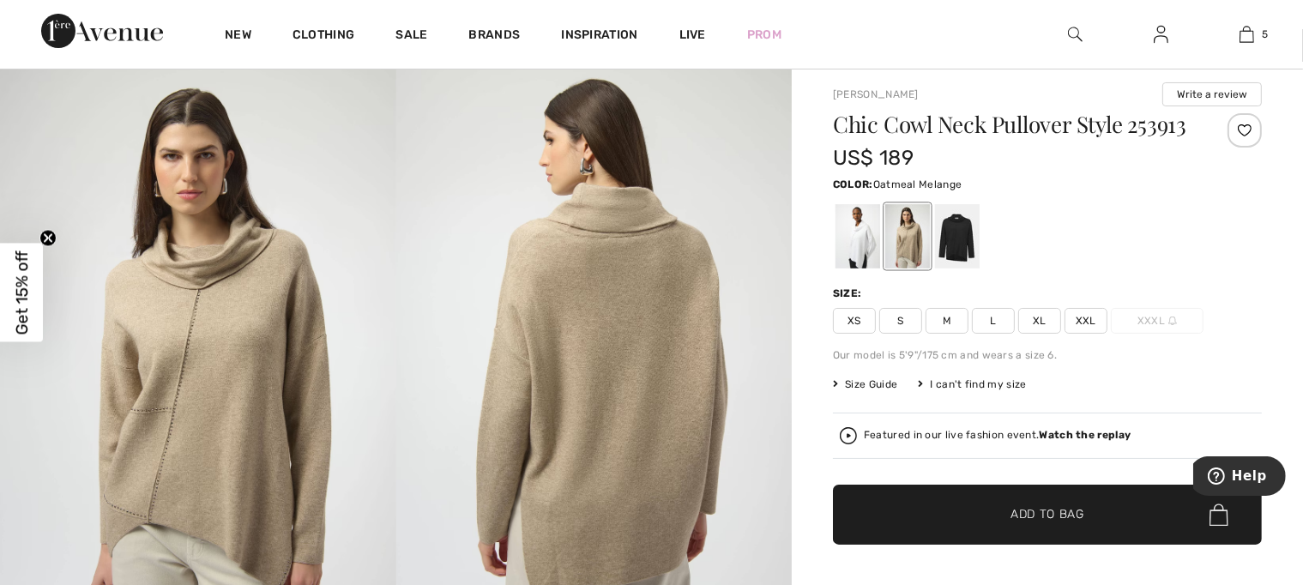
scroll to position [0, 0]
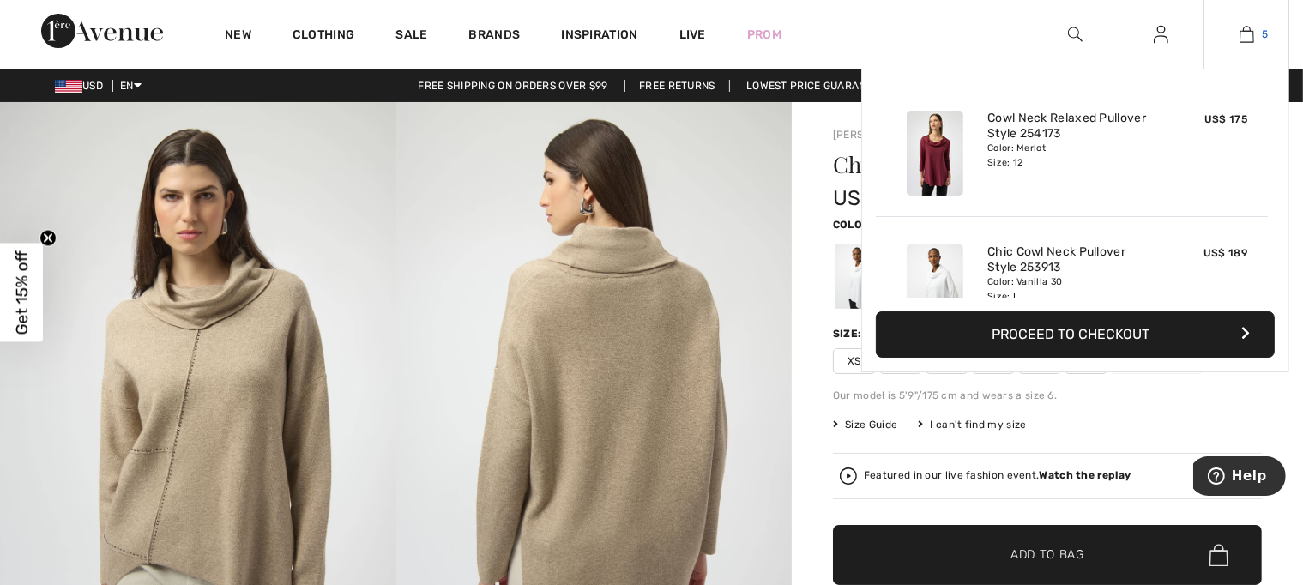
click at [1249, 39] on img at bounding box center [1247, 34] width 15 height 21
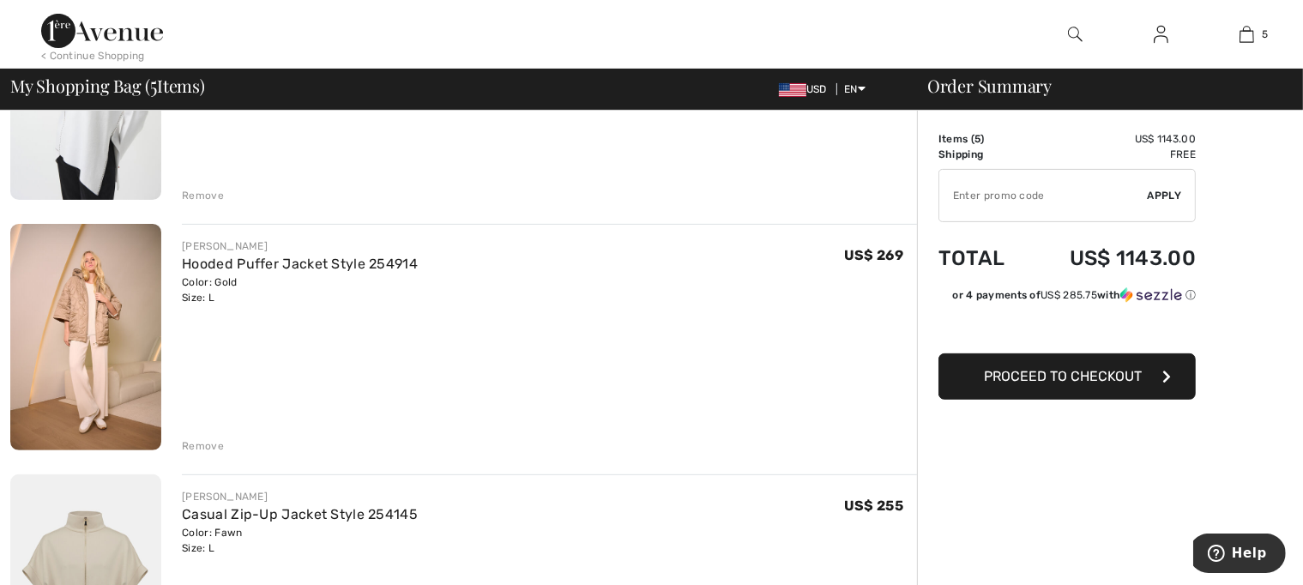
scroll to position [515, 0]
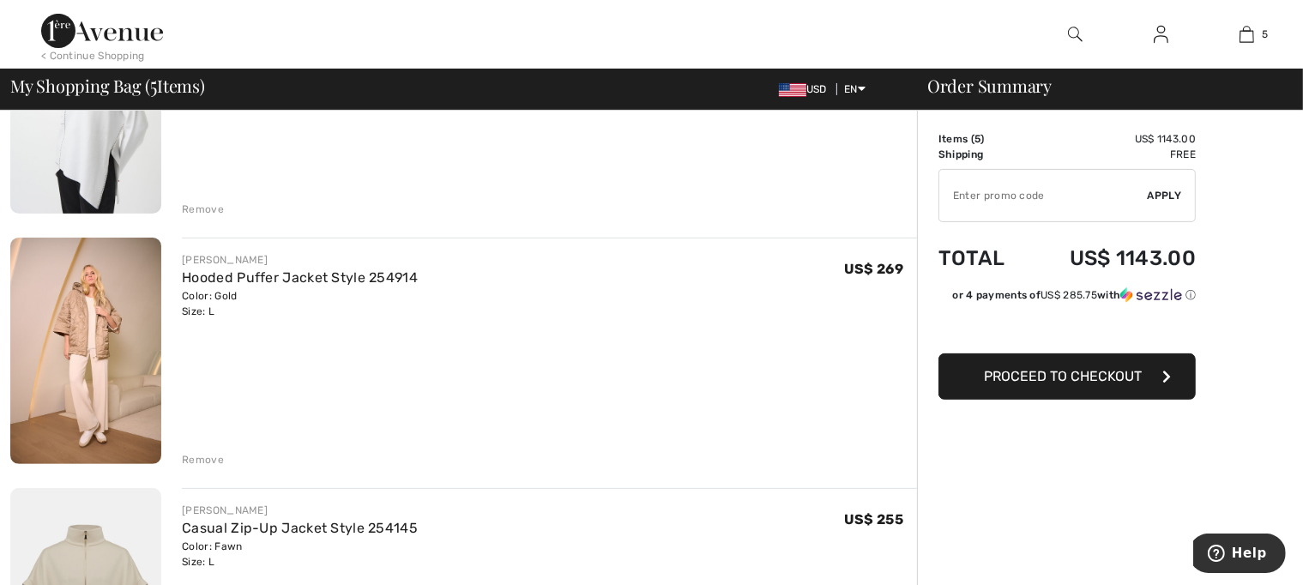
click at [87, 389] on img at bounding box center [85, 351] width 151 height 226
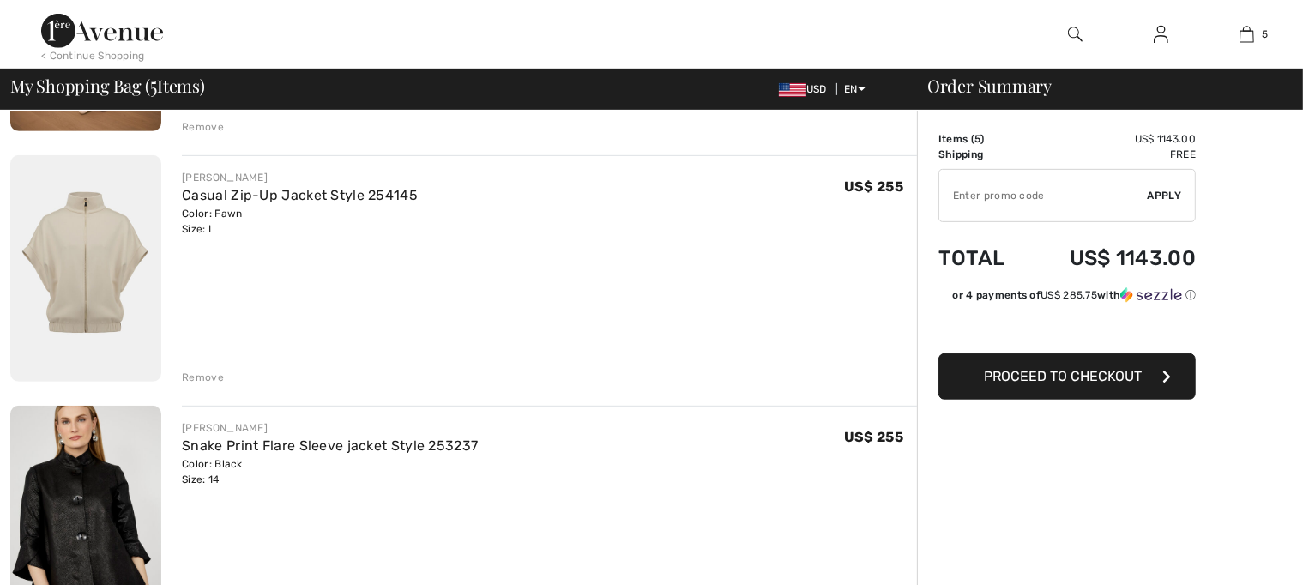
scroll to position [858, 0]
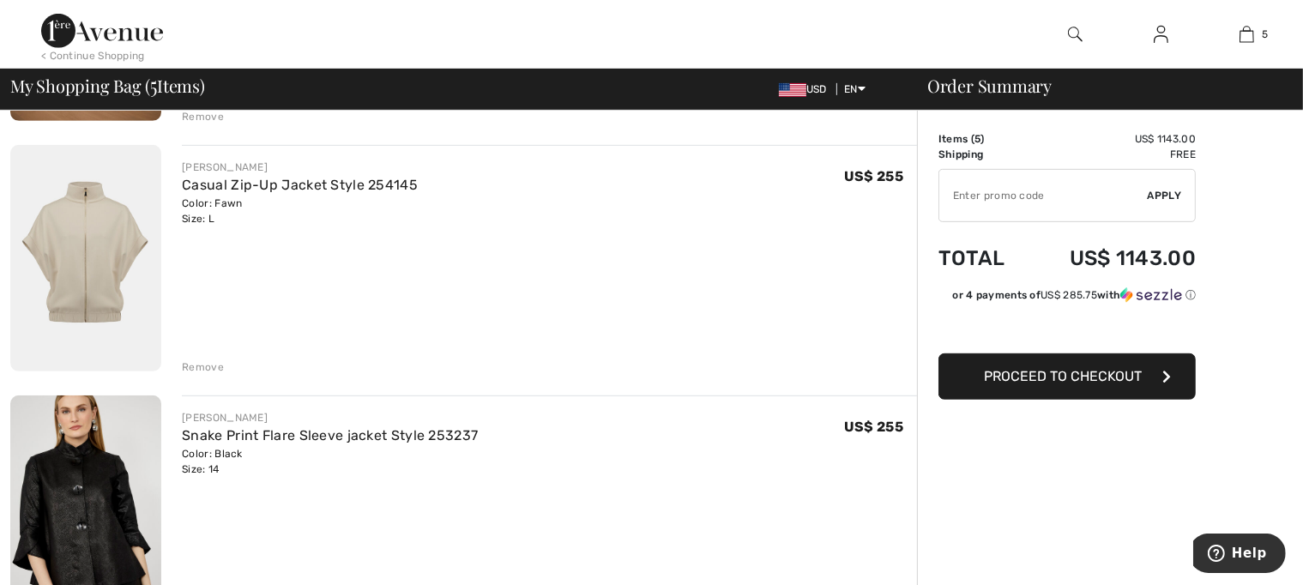
click at [86, 234] on img at bounding box center [85, 258] width 151 height 226
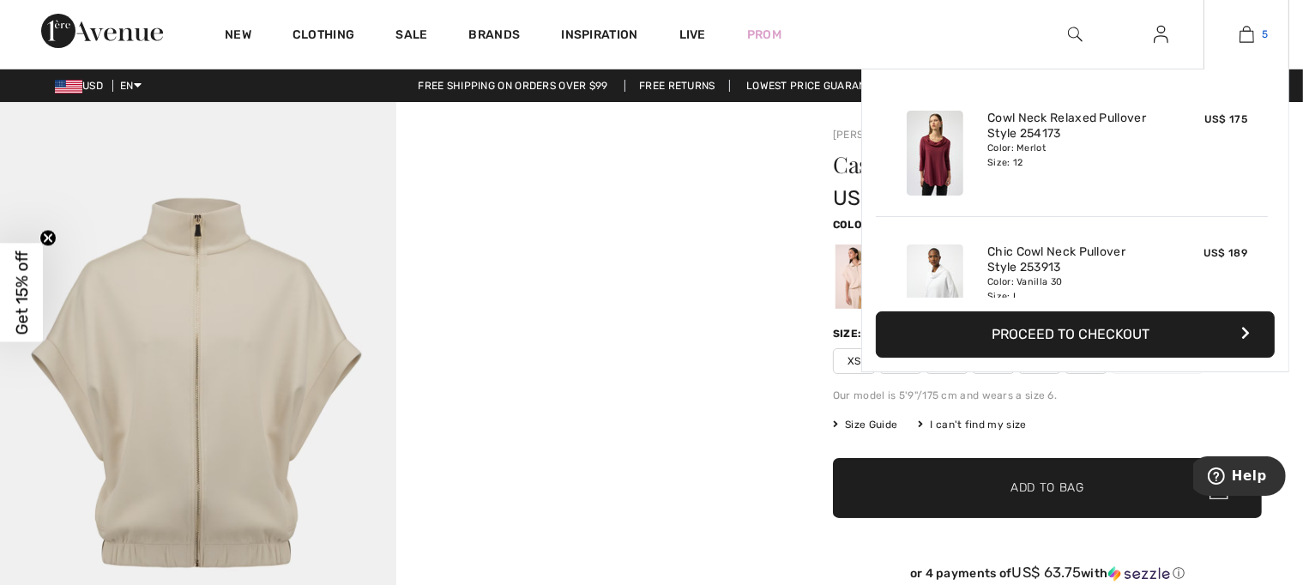
click at [1245, 39] on img at bounding box center [1247, 34] width 15 height 21
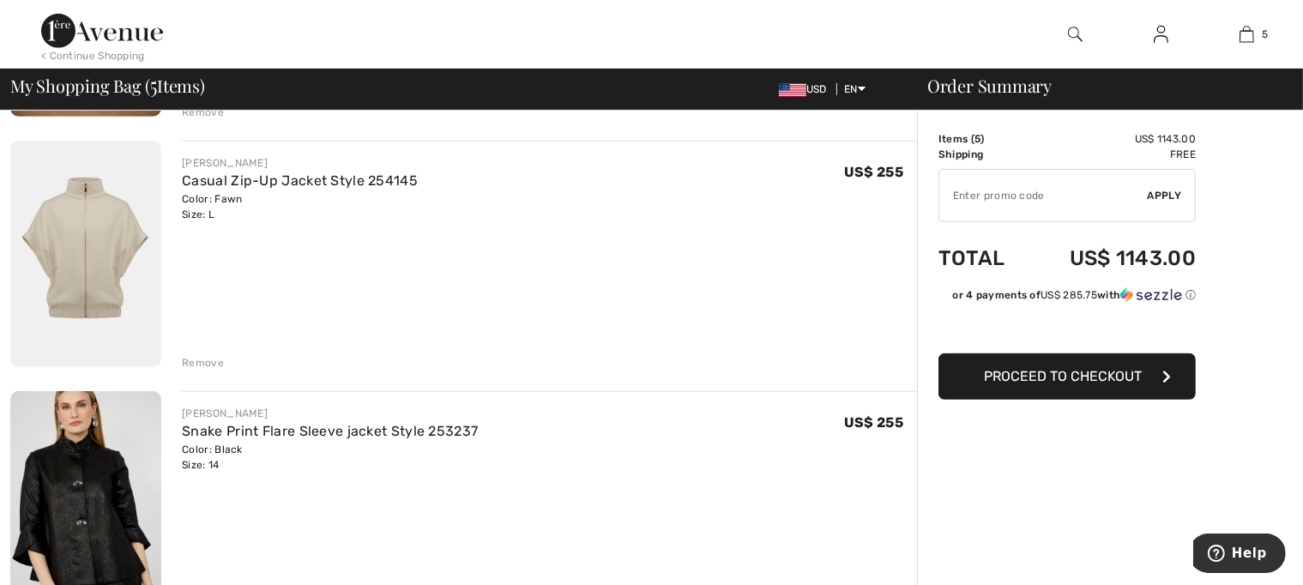
scroll to position [1029, 0]
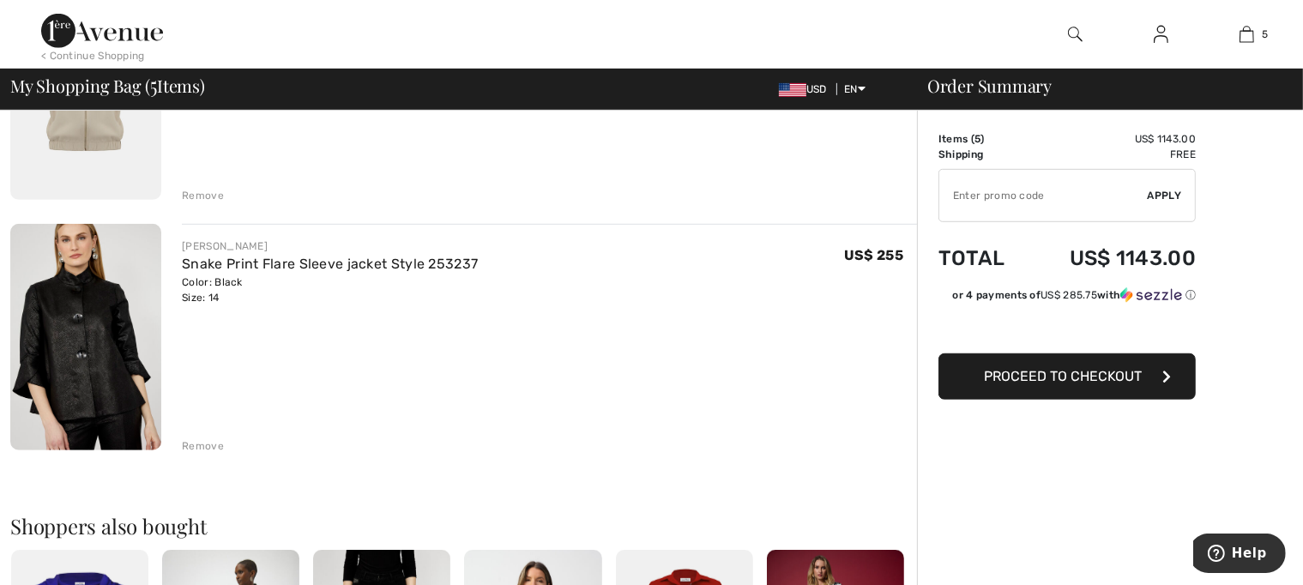
click at [96, 377] on img at bounding box center [85, 337] width 151 height 226
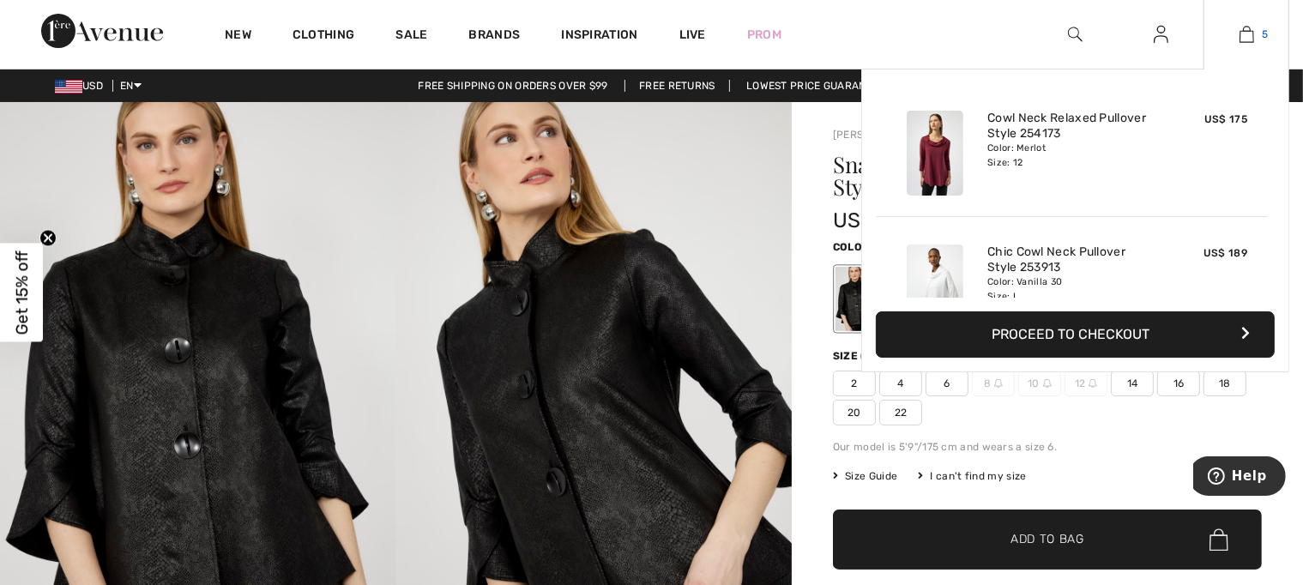
click at [1249, 33] on img at bounding box center [1247, 34] width 15 height 21
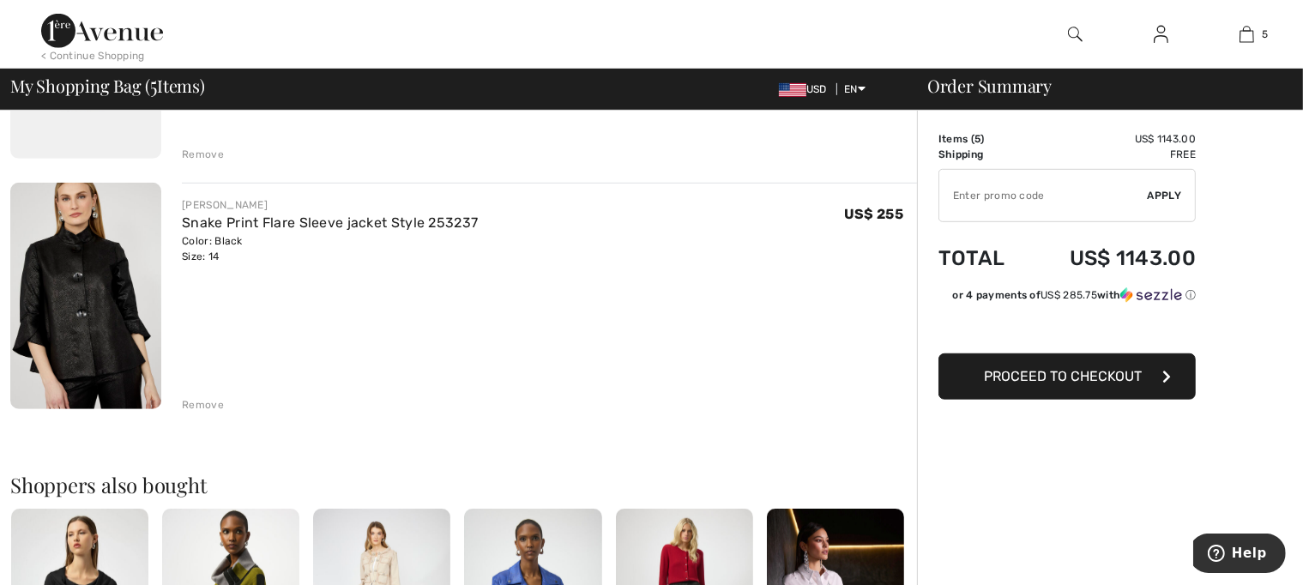
scroll to position [759, 0]
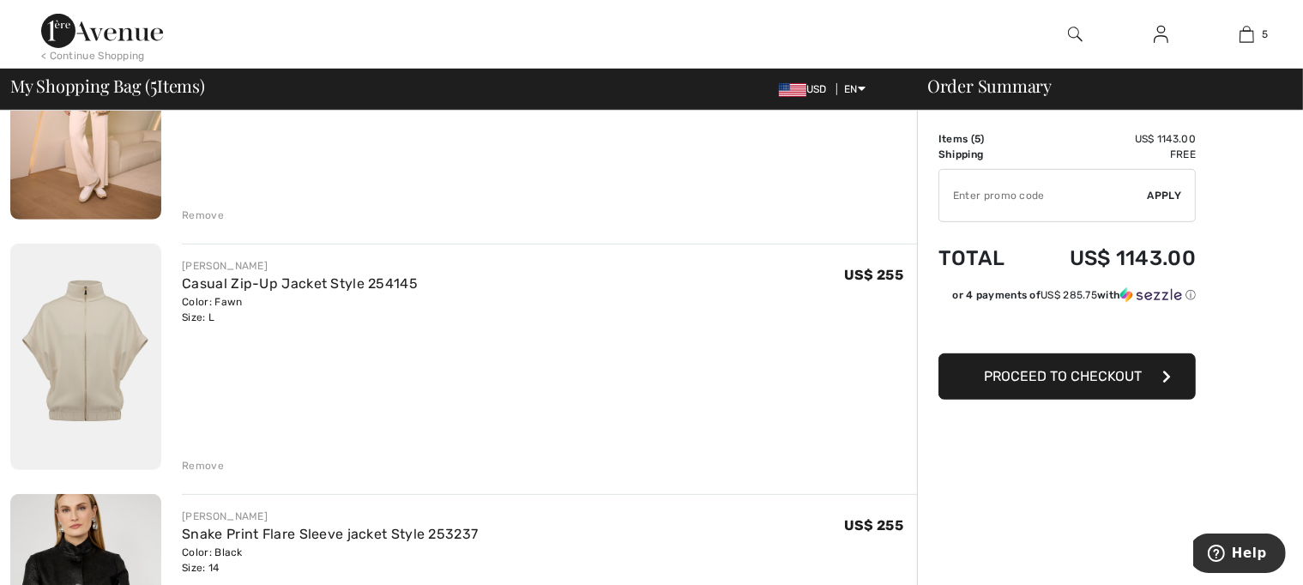
click at [1134, 371] on span "Proceed to Checkout" at bounding box center [1063, 376] width 158 height 16
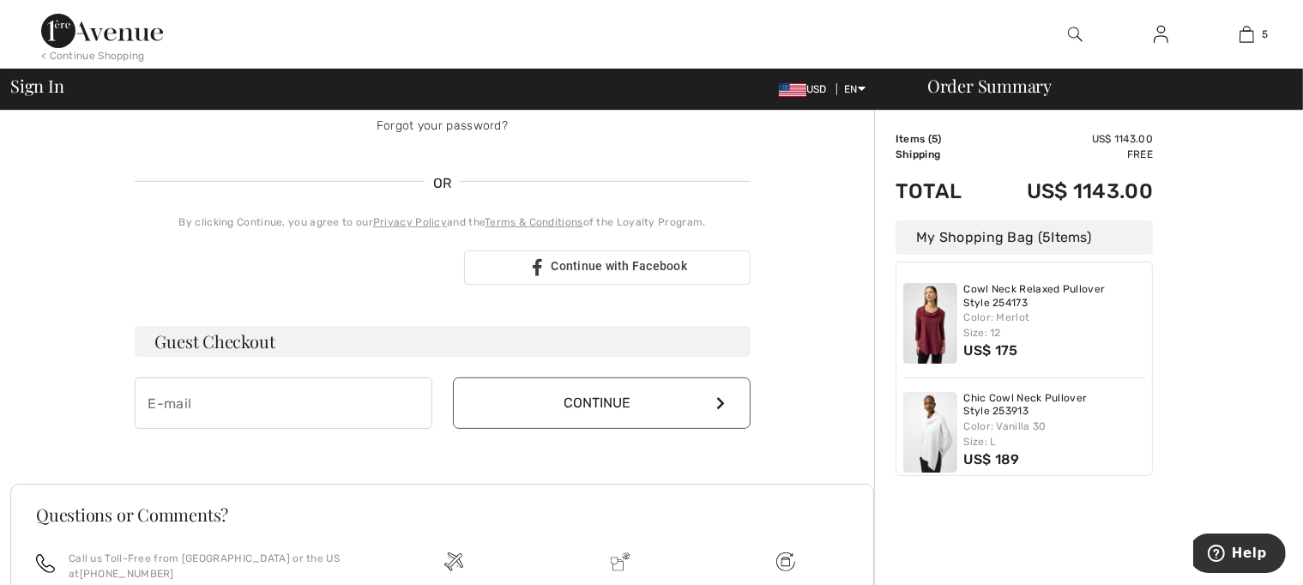
scroll to position [343, 0]
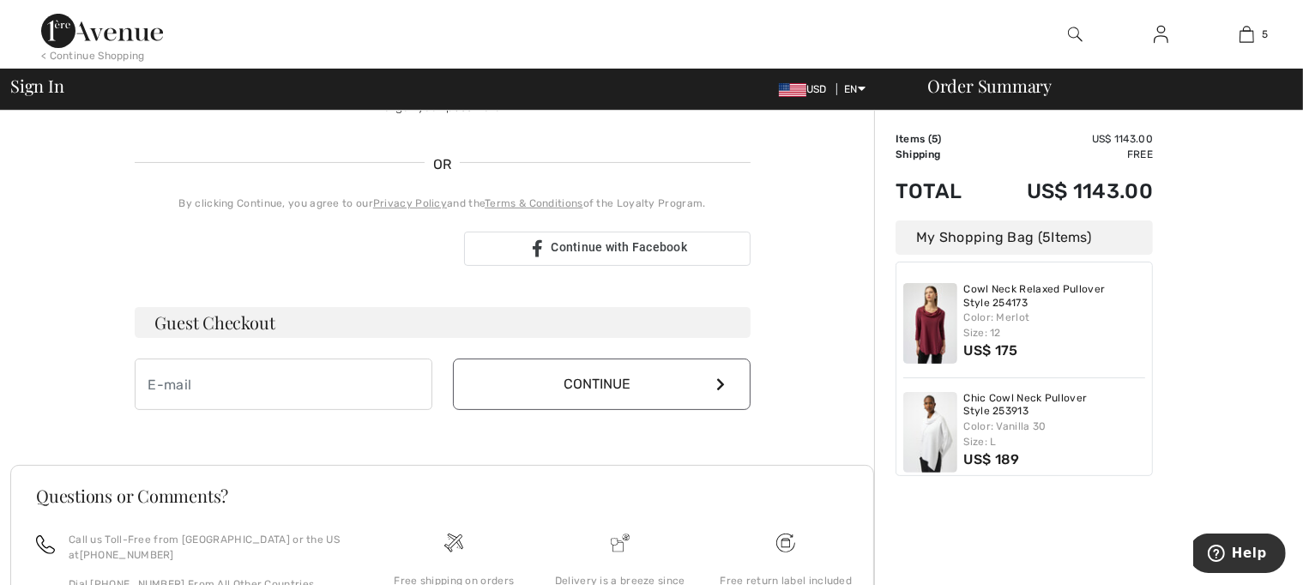
click at [362, 330] on h3 "Guest Checkout" at bounding box center [443, 322] width 616 height 31
click at [364, 388] on input "email" at bounding box center [284, 384] width 298 height 51
click at [612, 385] on button "Continue" at bounding box center [602, 384] width 298 height 51
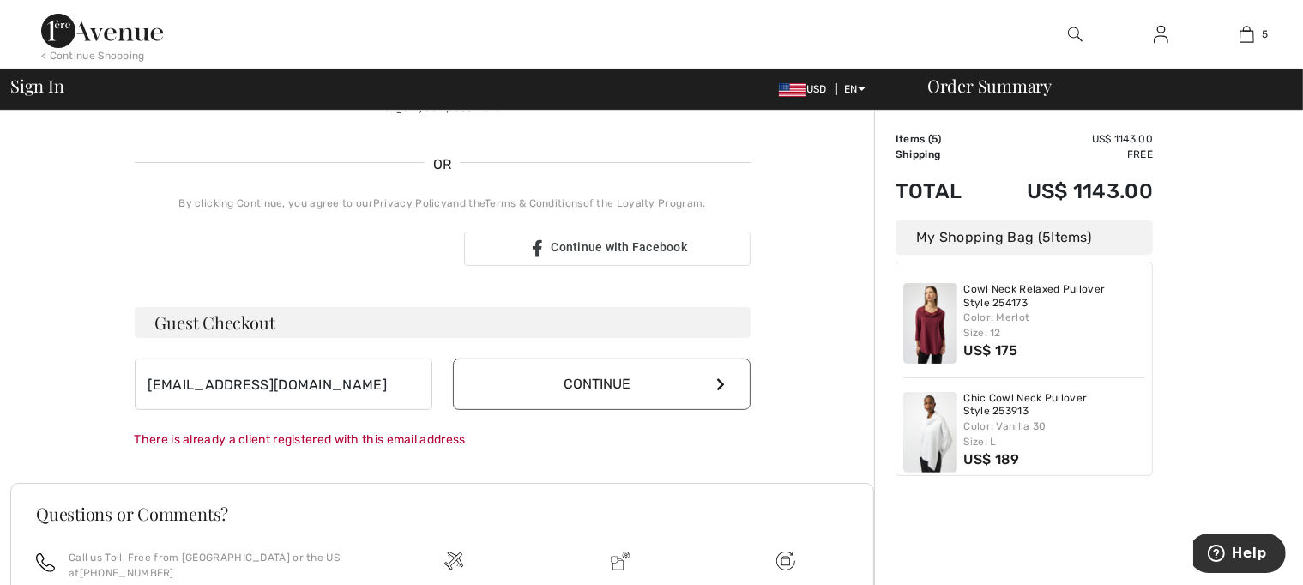
click at [717, 382] on icon at bounding box center [721, 384] width 9 height 14
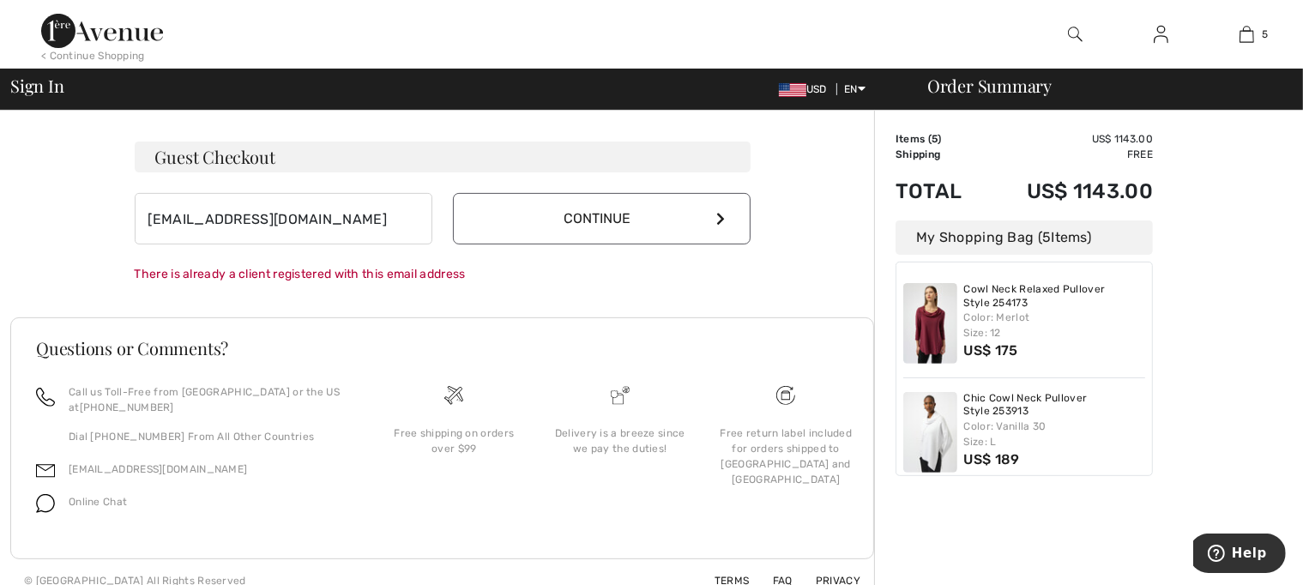
scroll to position [524, 0]
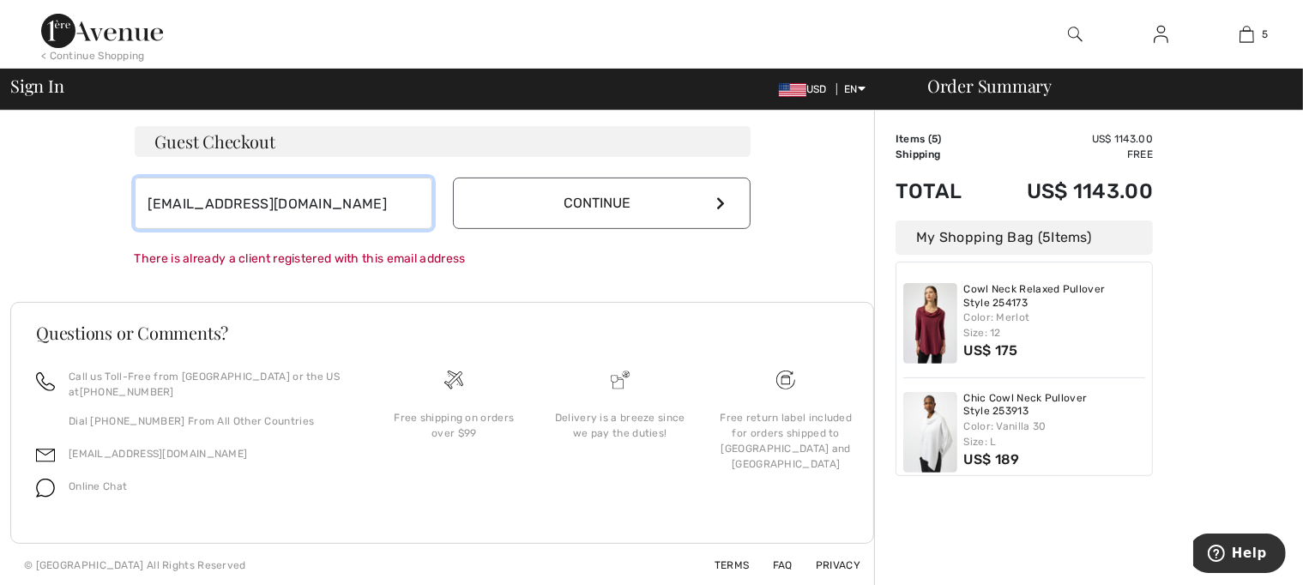
click at [336, 210] on input "cora_tuason@yahoo.com" at bounding box center [284, 203] width 298 height 51
type input "c"
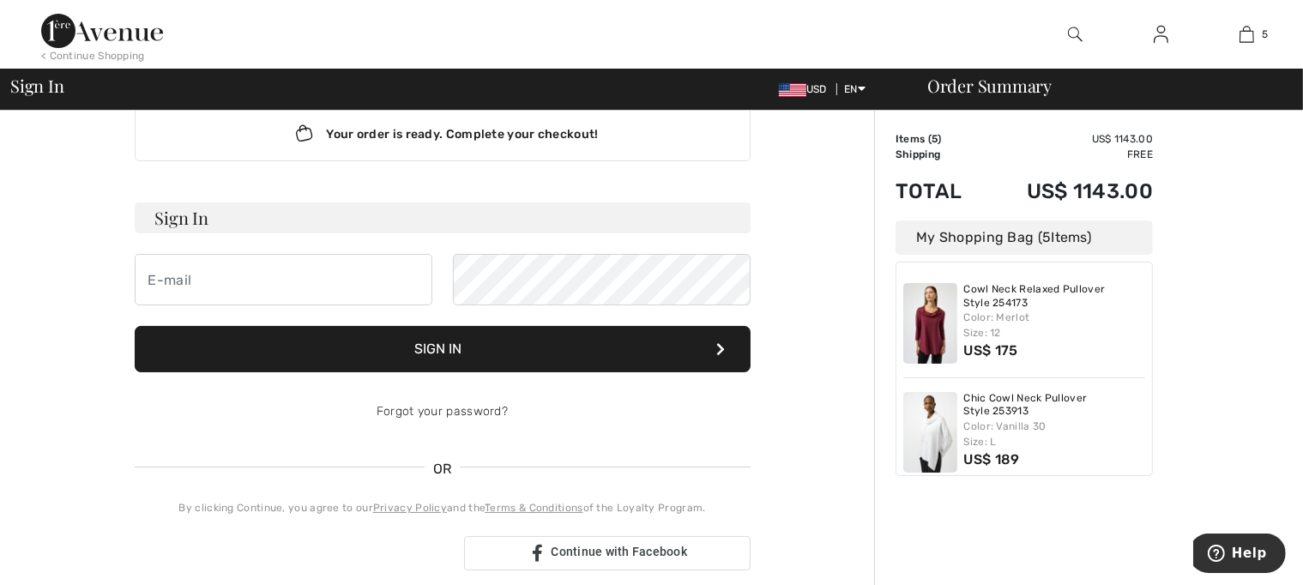
scroll to position [0, 0]
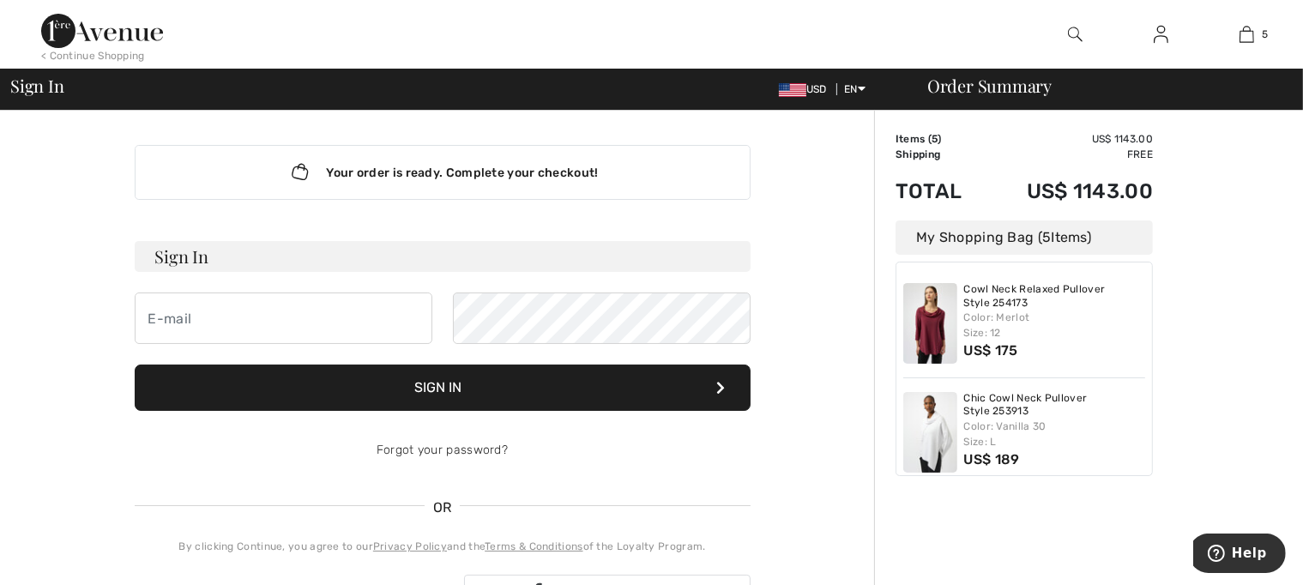
click at [552, 261] on h3 "Sign In" at bounding box center [443, 256] width 616 height 31
click at [392, 331] on input "email" at bounding box center [284, 318] width 298 height 51
type input "cora_tuason@yahoo.com"
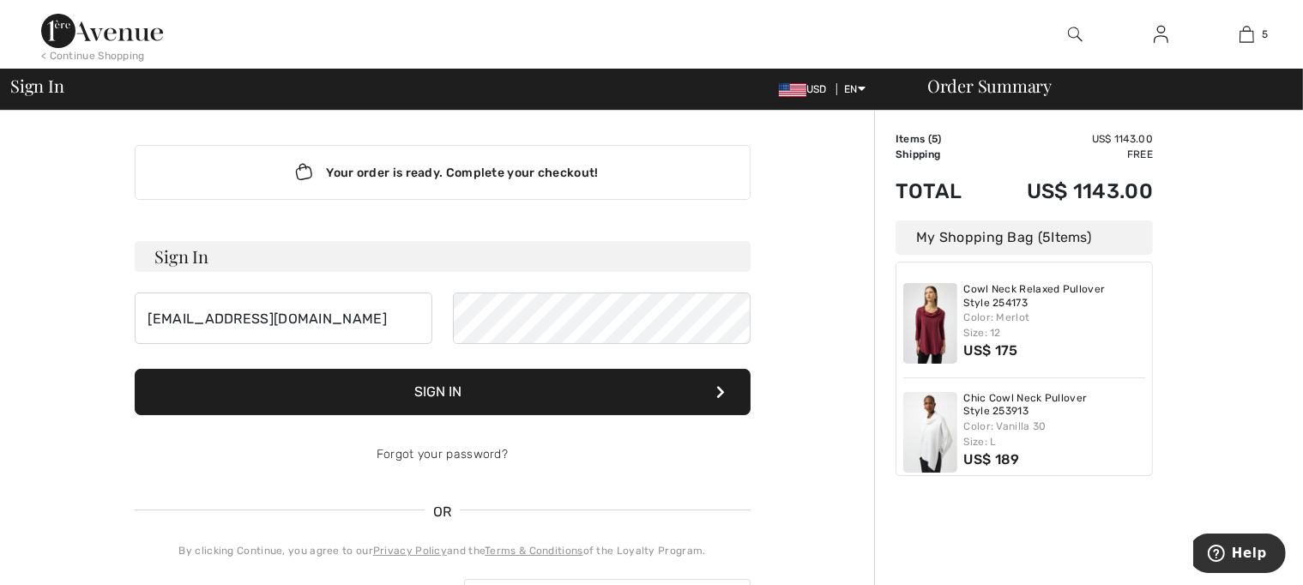
click at [706, 397] on button "Sign In" at bounding box center [443, 392] width 616 height 46
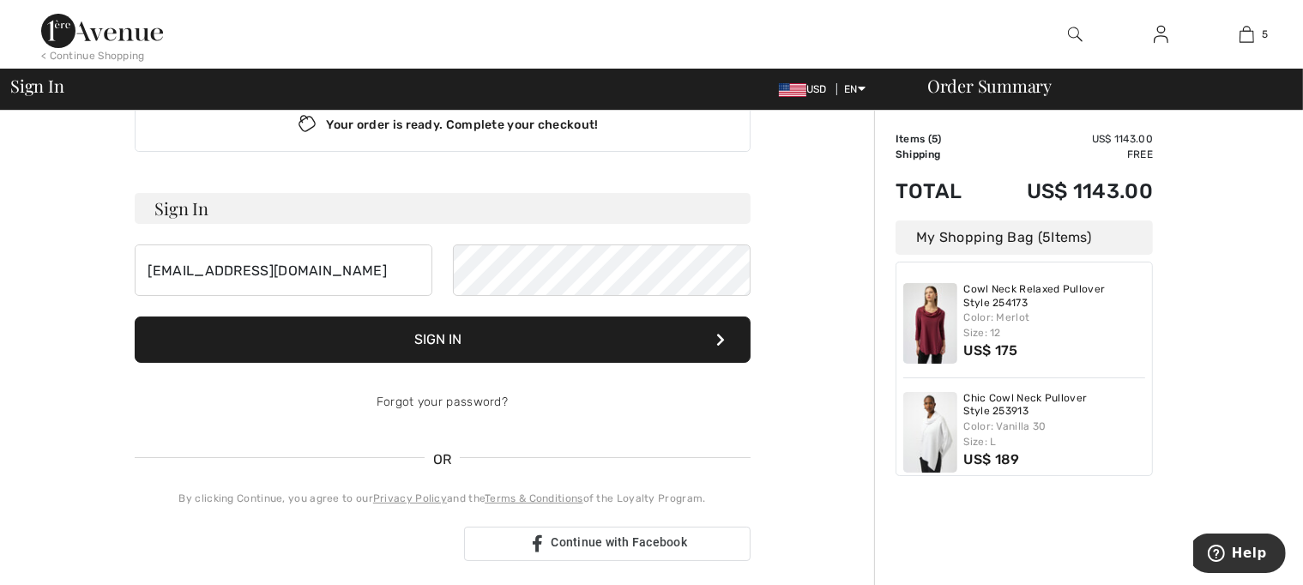
scroll to position [154, 0]
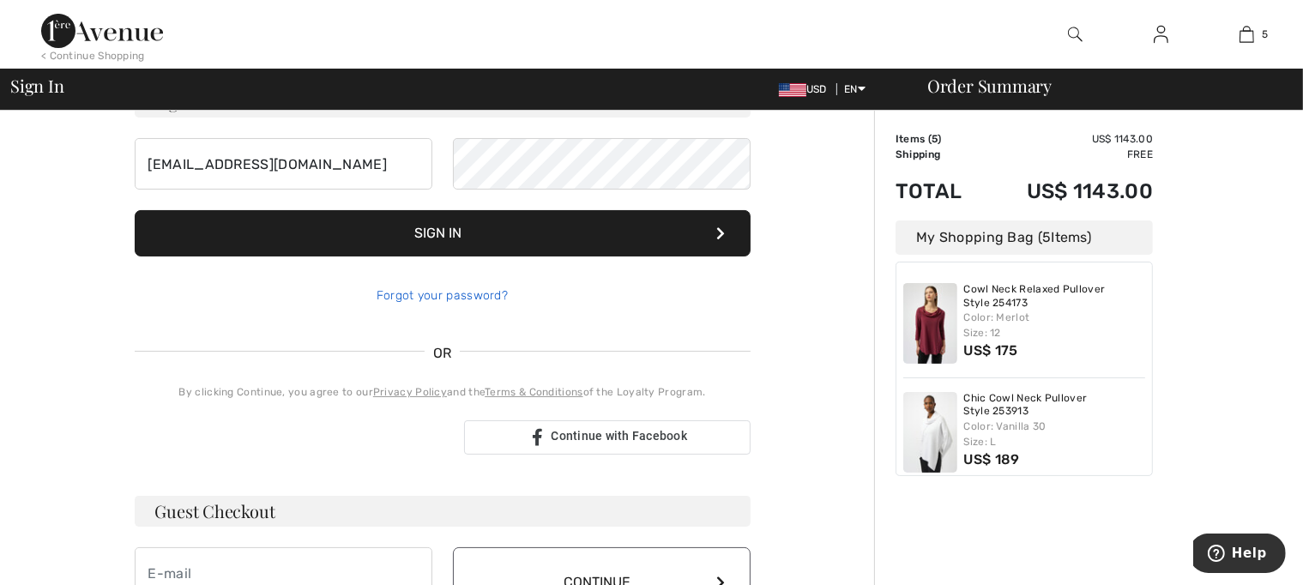
click at [440, 293] on link "Forgot your password?" at bounding box center [442, 295] width 131 height 15
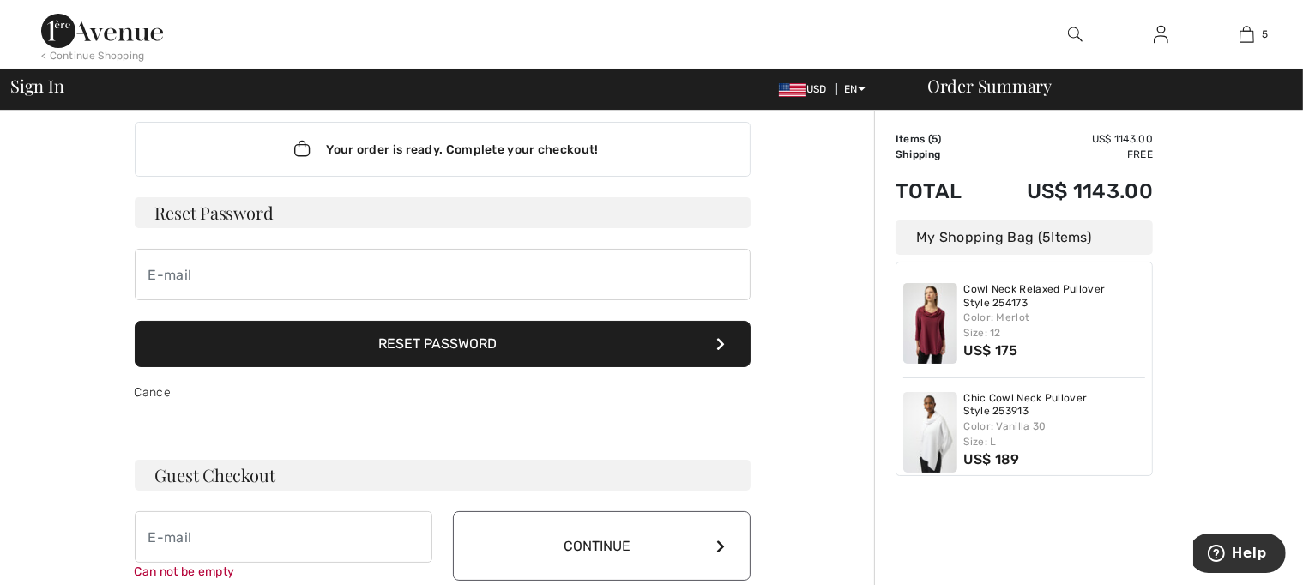
scroll to position [0, 0]
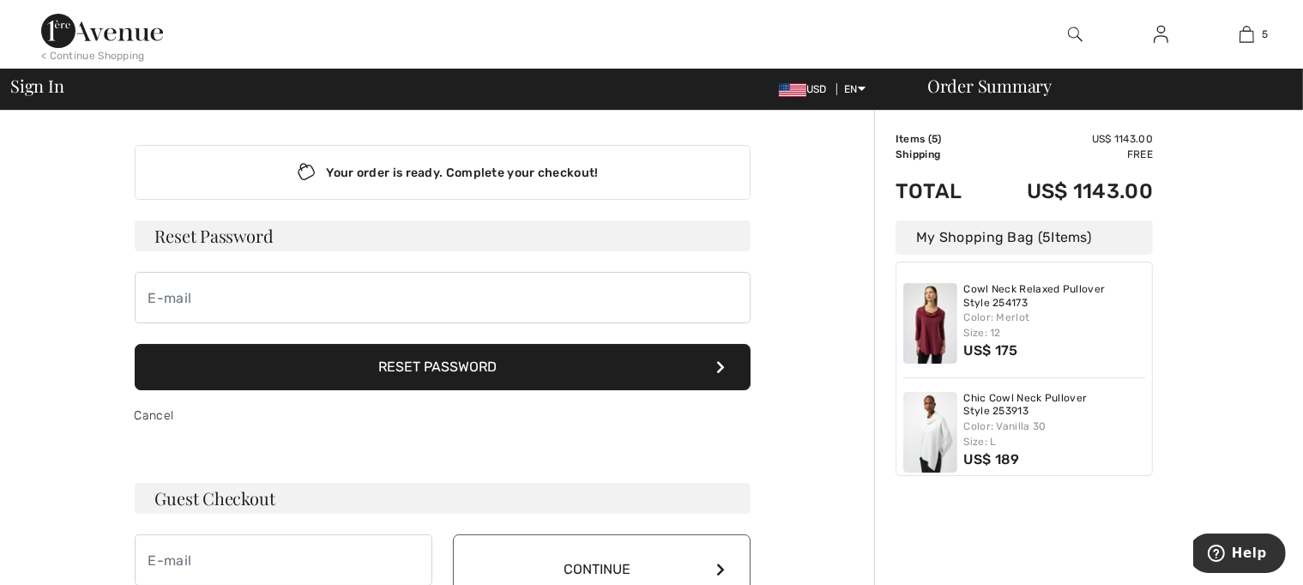
click at [537, 369] on button "Reset Password" at bounding box center [443, 367] width 616 height 46
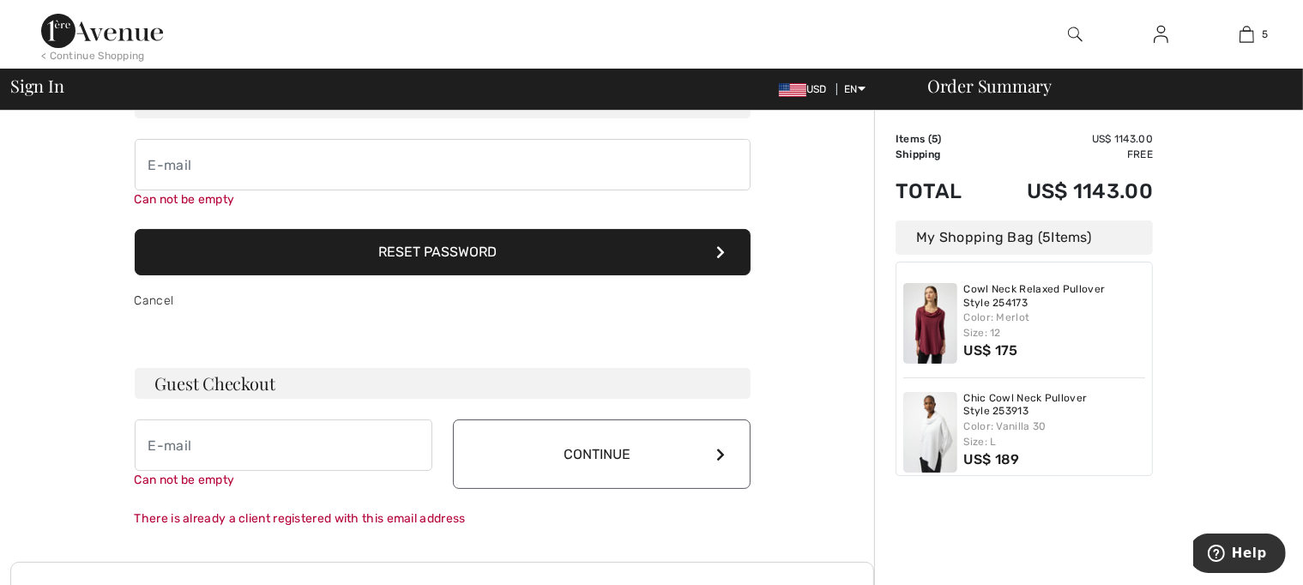
scroll to position [134, 0]
click at [213, 163] on input "email" at bounding box center [443, 163] width 616 height 51
type input "cora_tuason@yahoo.com"
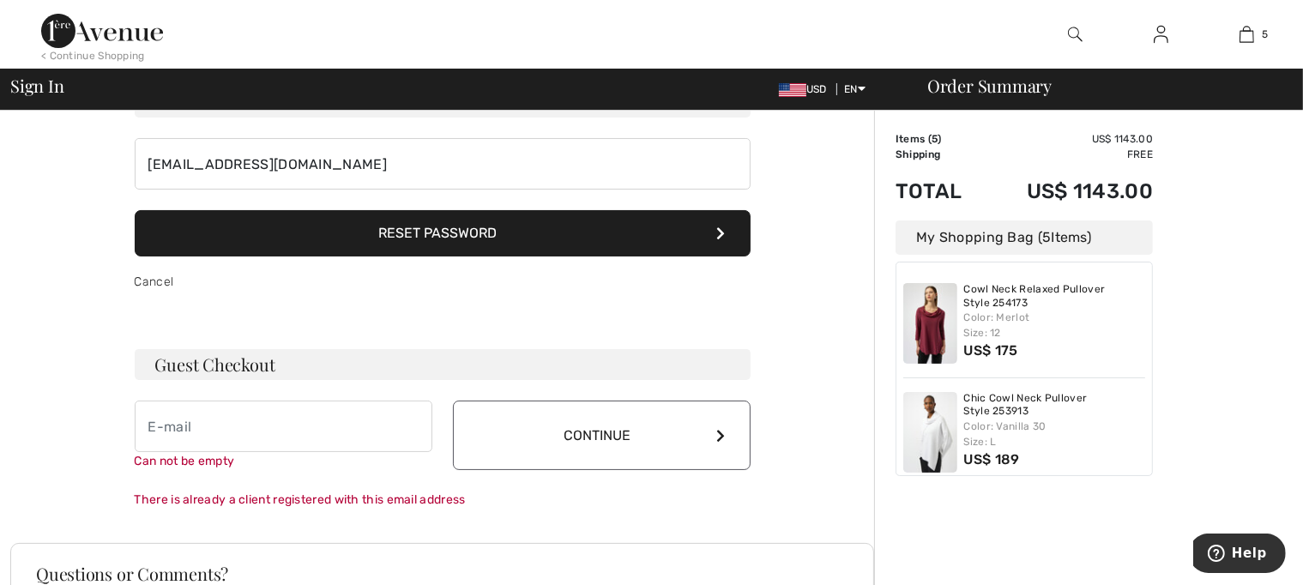
click at [570, 451] on button "Continue" at bounding box center [602, 435] width 298 height 69
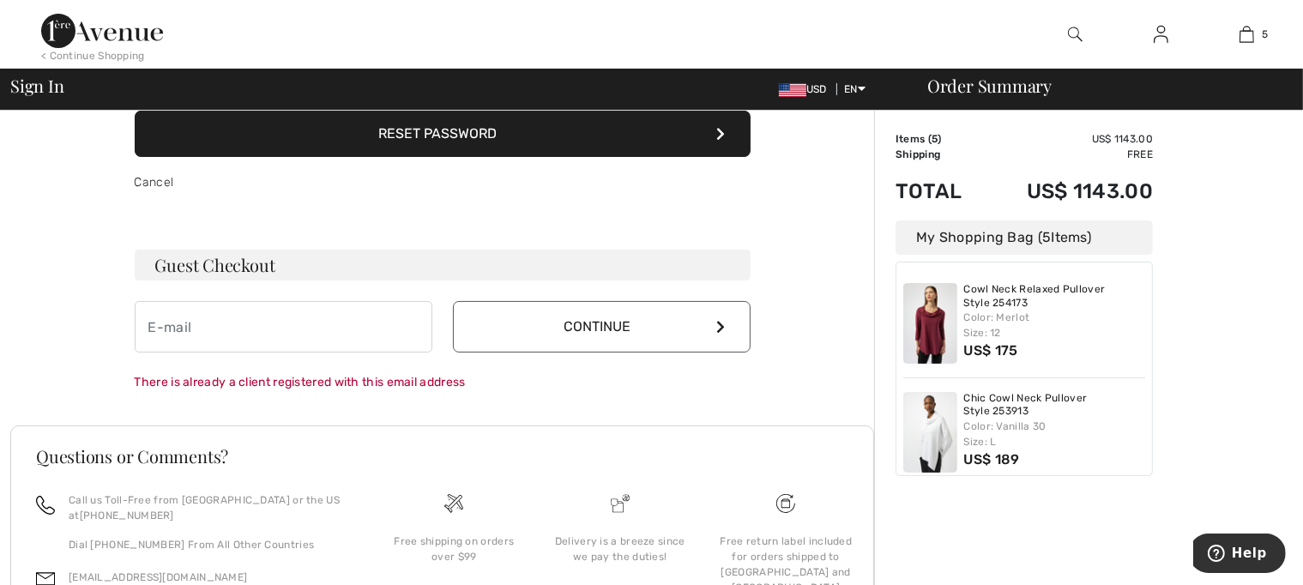
scroll to position [100, 0]
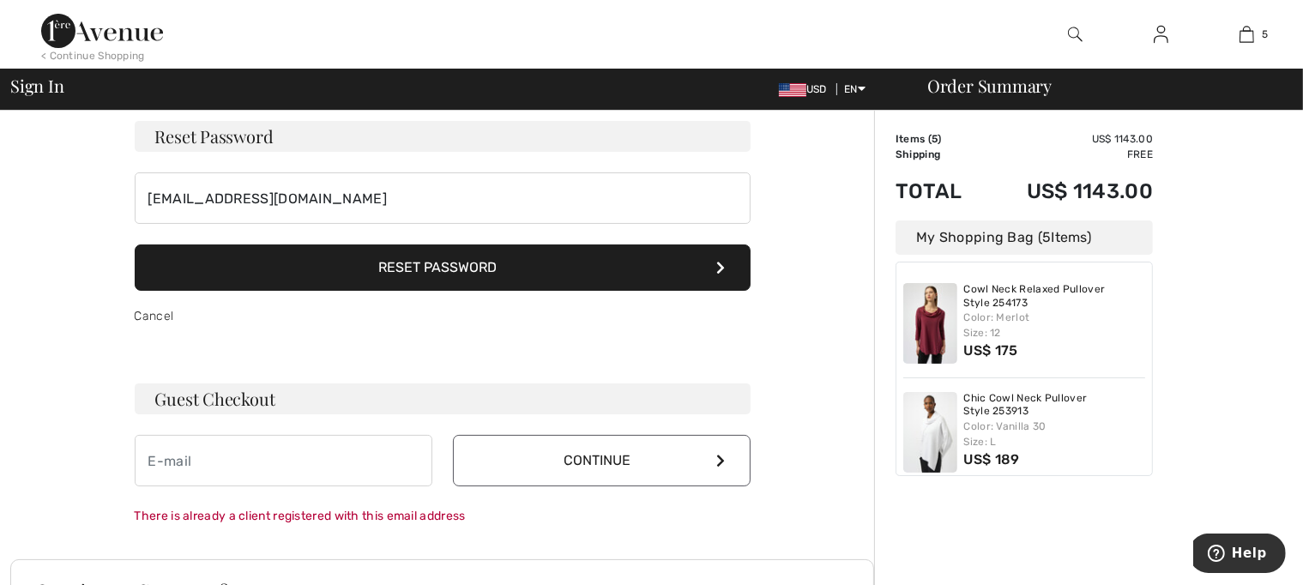
click at [467, 270] on button "Reset Password" at bounding box center [443, 267] width 616 height 46
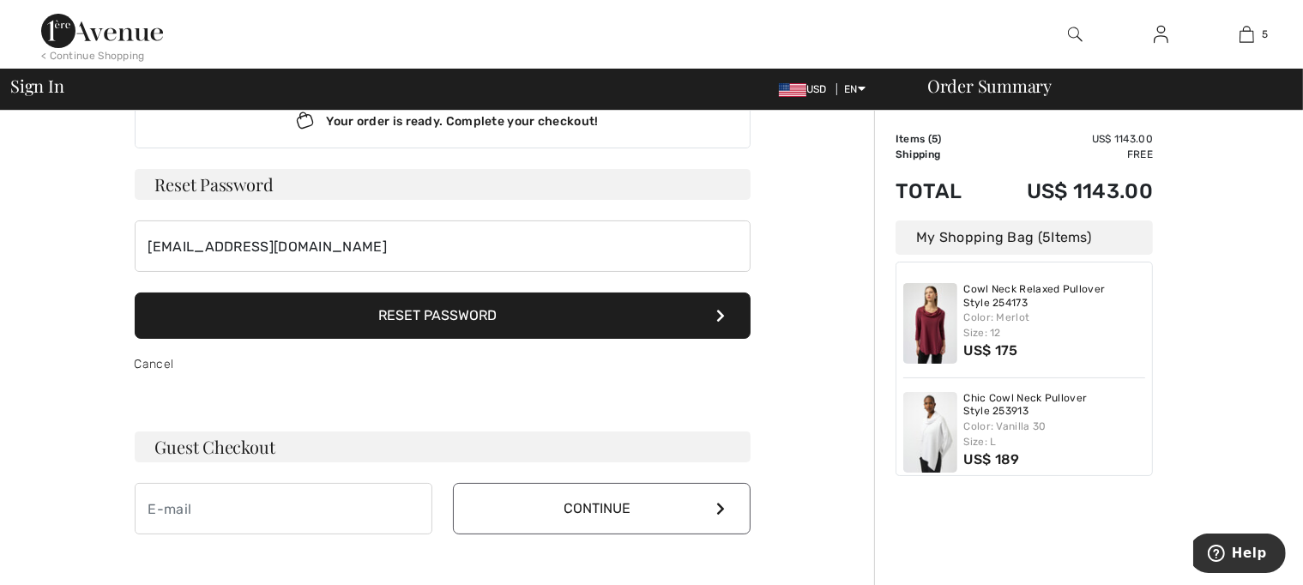
scroll to position [14, 0]
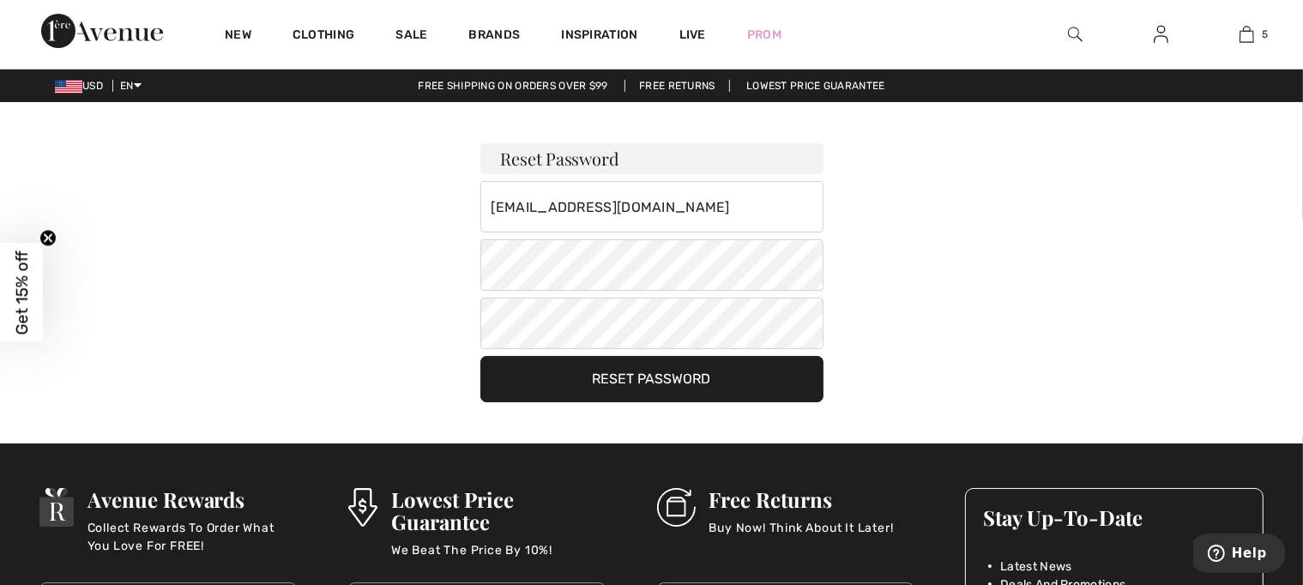
click at [624, 383] on button "Reset Password" at bounding box center [651, 379] width 343 height 46
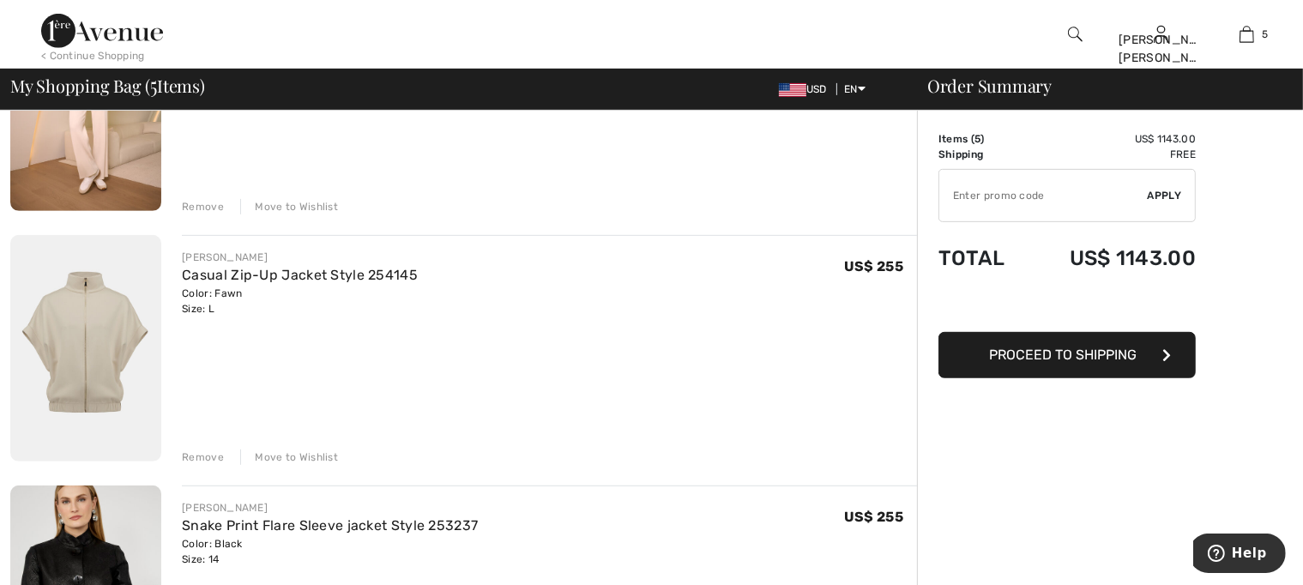
scroll to position [944, 0]
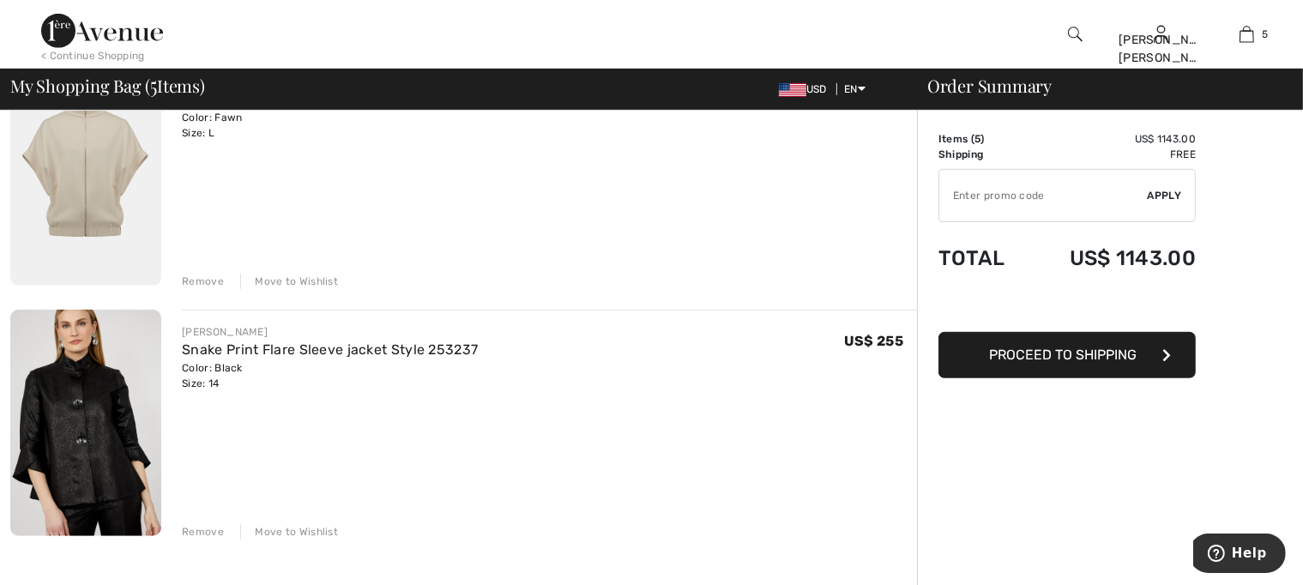
click at [1095, 355] on span "Proceed to Shipping" at bounding box center [1063, 355] width 148 height 16
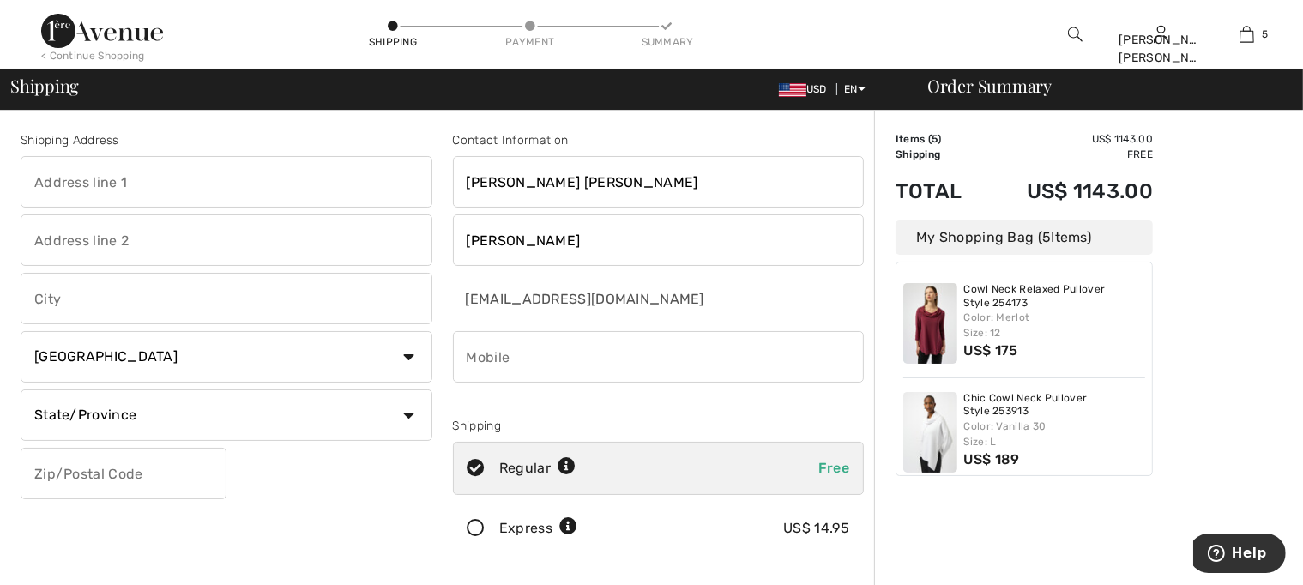
click at [118, 188] on input "text" at bounding box center [227, 181] width 412 height 51
type input "938 Hollyhock Drive, San Leandro, CA"
click at [202, 296] on input "text" at bounding box center [227, 298] width 412 height 51
type input "San Leandro"
click at [405, 359] on select "Country Canada United States Afghanistan Aland Islands Albania Algeria American…" at bounding box center [227, 356] width 412 height 51
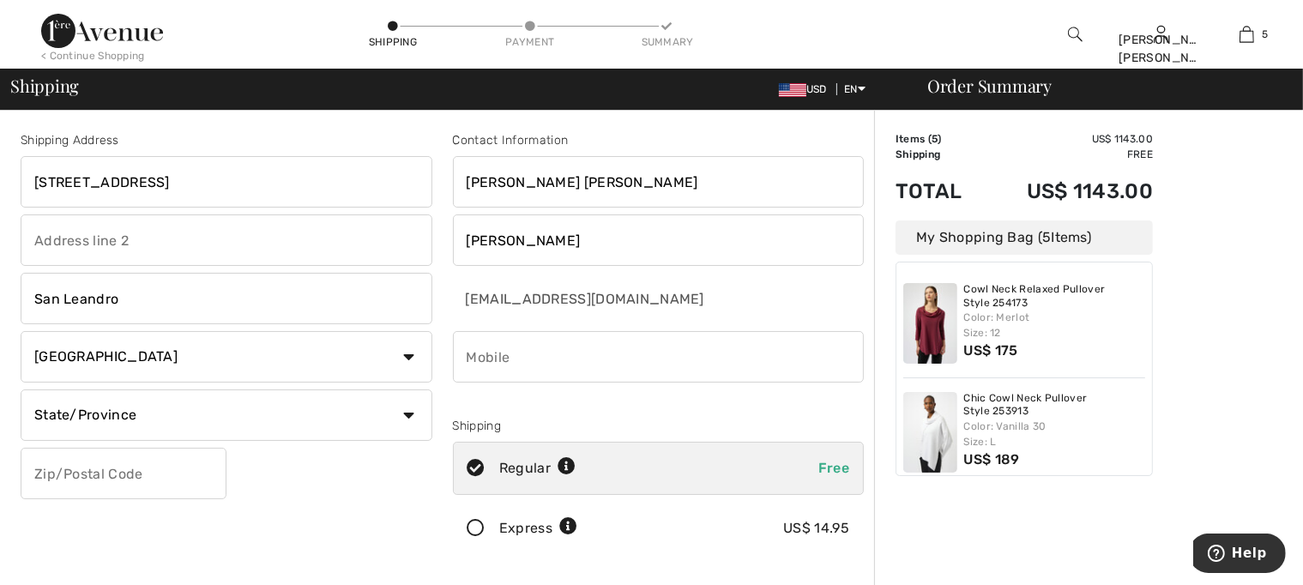
select select "US"
click at [21, 331] on select "Country Canada United States Afghanistan Aland Islands Albania Algeria American…" at bounding box center [227, 356] width 412 height 51
click at [398, 413] on select "State/Province Alabama Alaska American Samoa Arizona Arkansas California Colora…" at bounding box center [227, 414] width 412 height 51
select select "CA"
click at [21, 389] on select "State/Province Alabama Alaska American Samoa Arizona Arkansas California Colora…" at bounding box center [227, 414] width 412 height 51
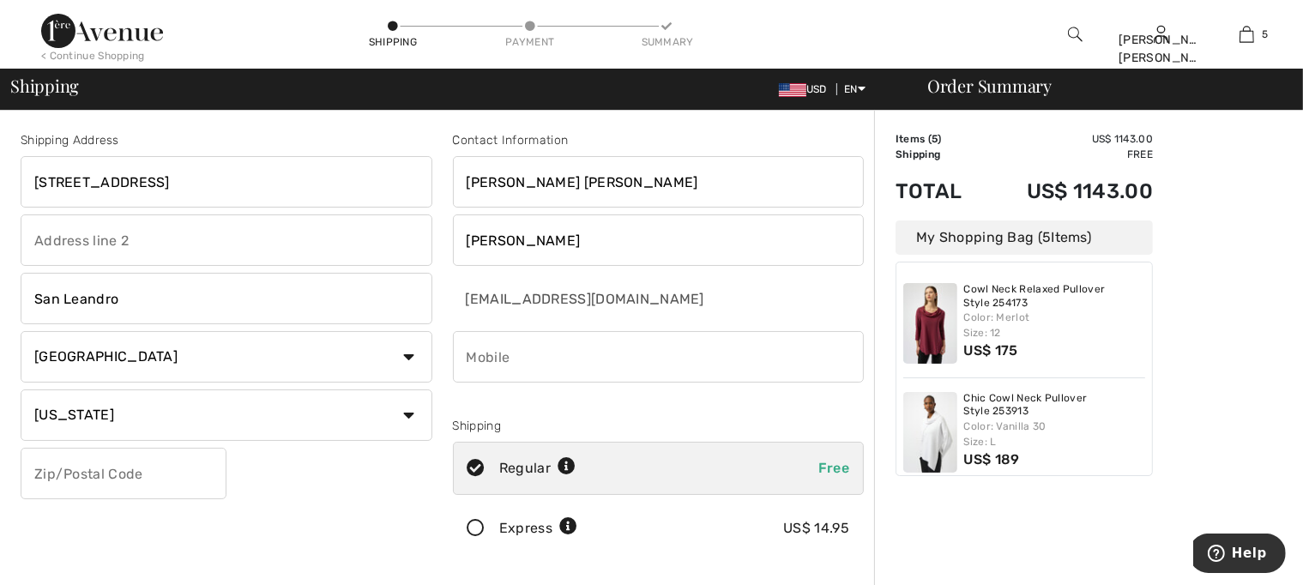
click at [468, 358] on input "phone" at bounding box center [659, 356] width 412 height 51
type input "5103860232"
click at [159, 362] on select "Country Canada United States Afghanistan Aland Islands Albania Algeria American…" at bounding box center [227, 356] width 412 height 51
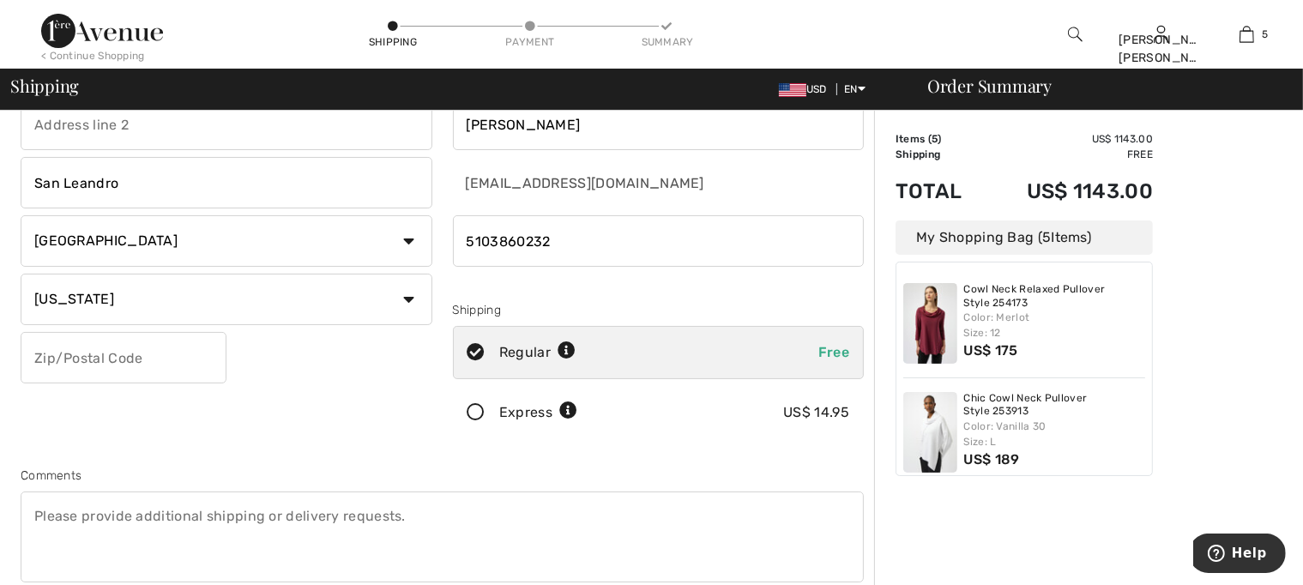
scroll to position [172, 0]
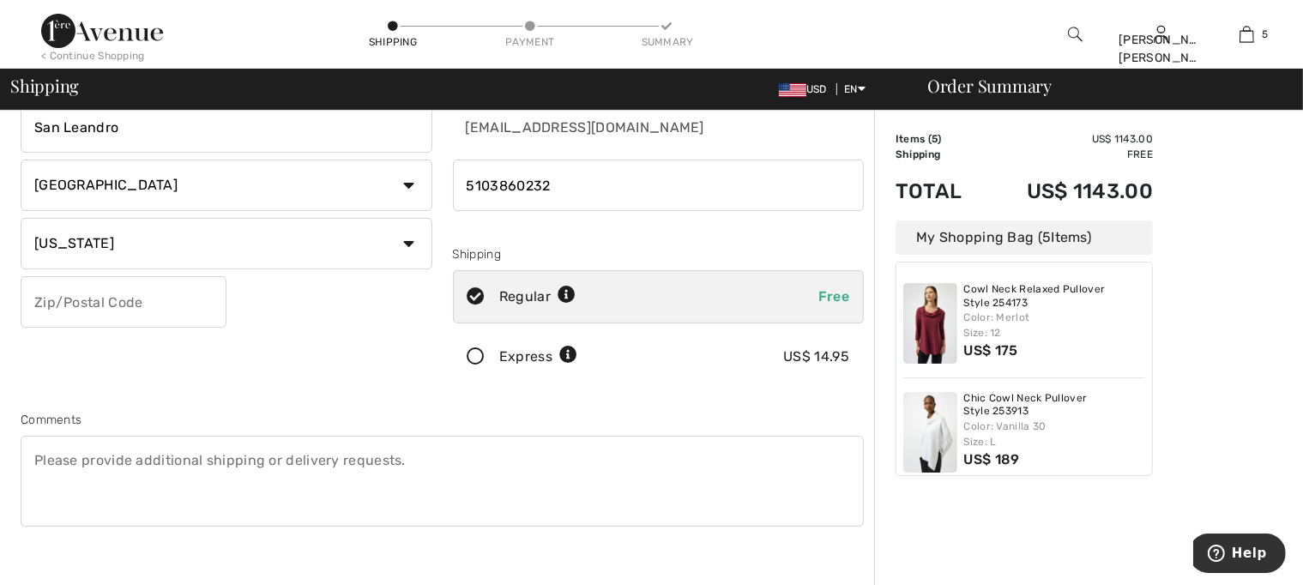
click at [158, 317] on input "text" at bounding box center [124, 301] width 206 height 51
type input "945783823"
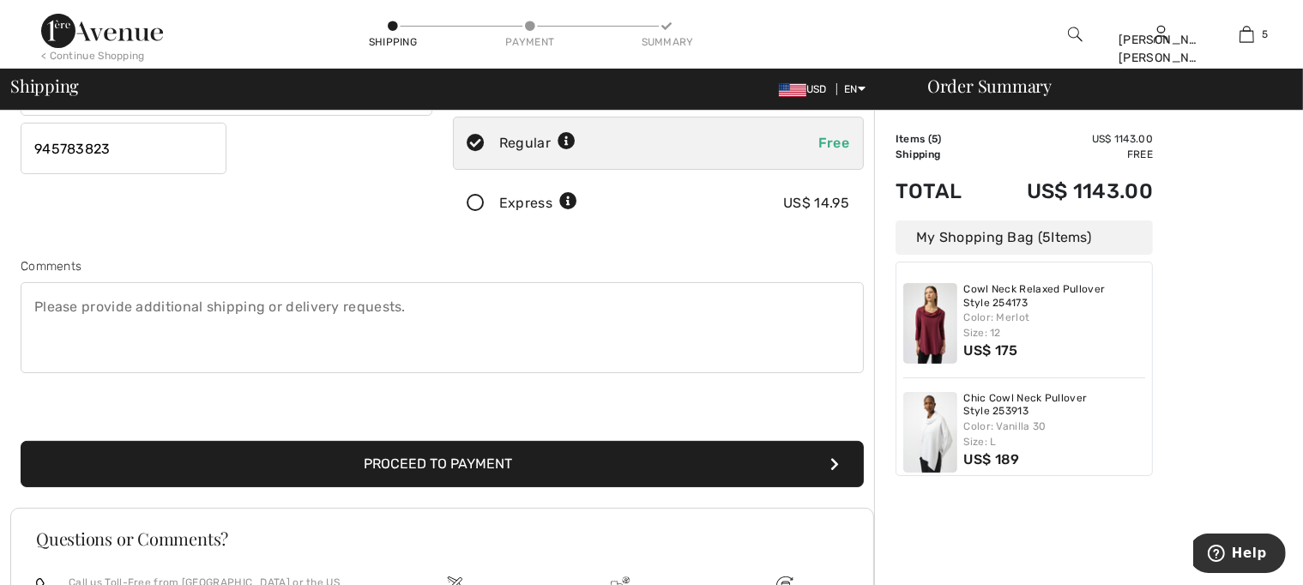
scroll to position [343, 0]
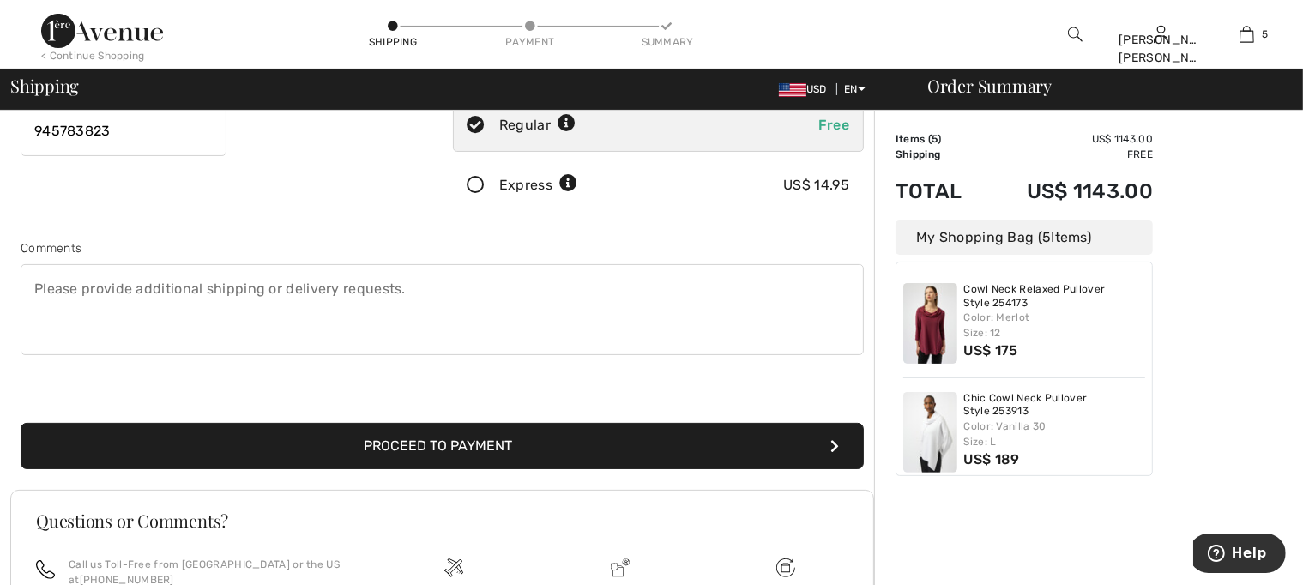
click at [621, 458] on button "Proceed to Payment" at bounding box center [442, 446] width 843 height 46
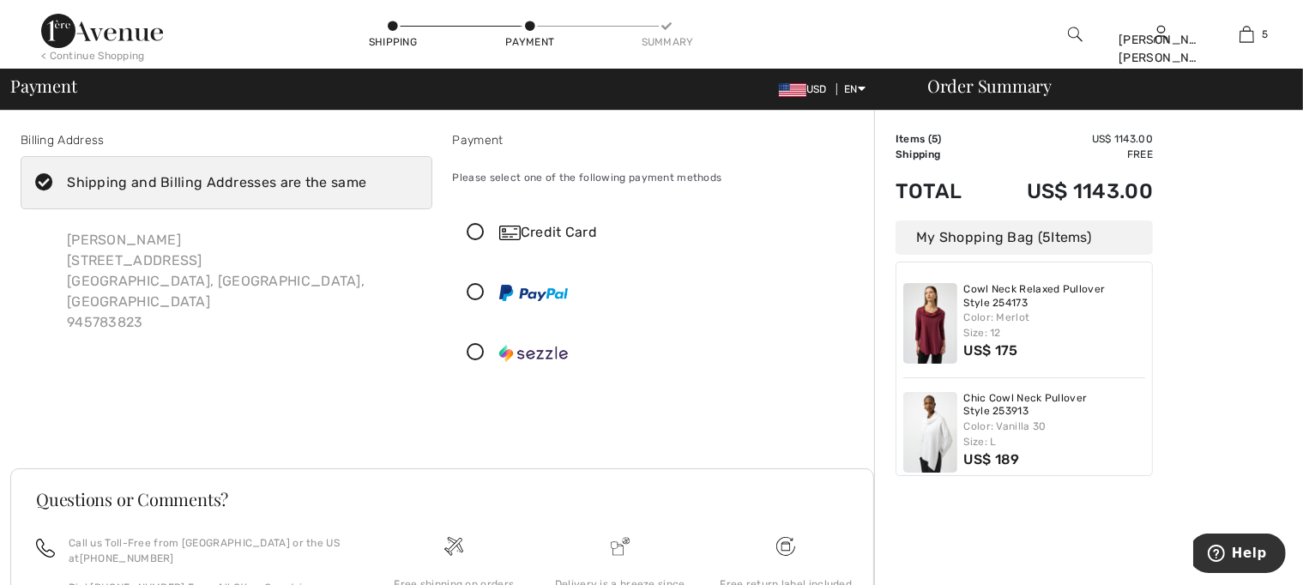
click at [477, 234] on icon at bounding box center [476, 233] width 45 height 18
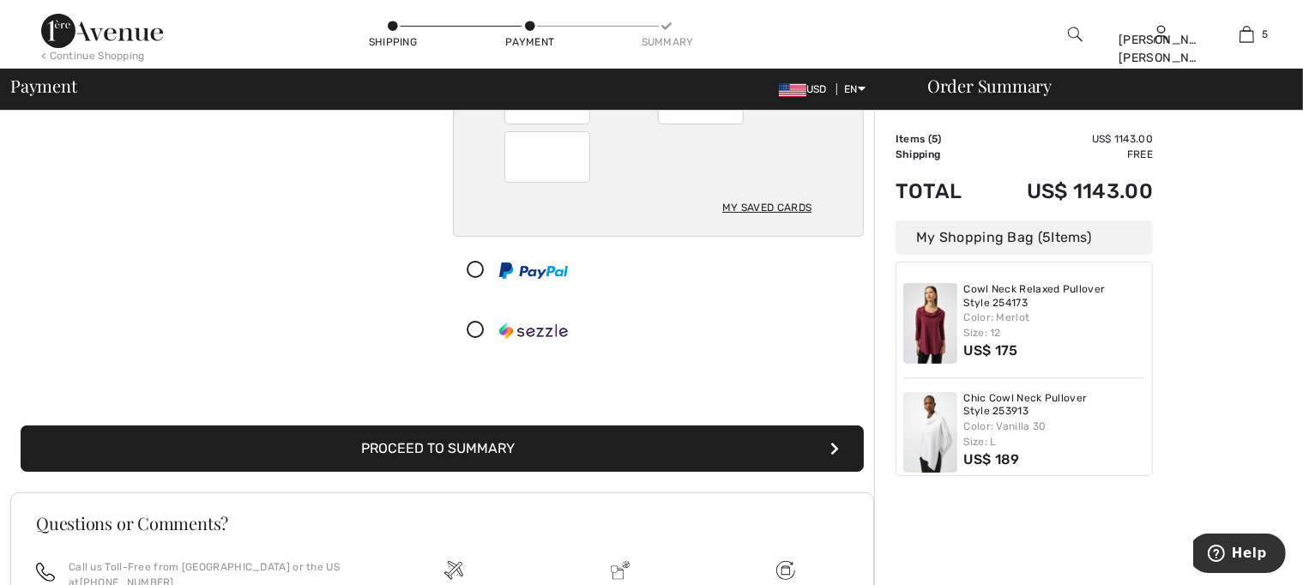
scroll to position [257, 0]
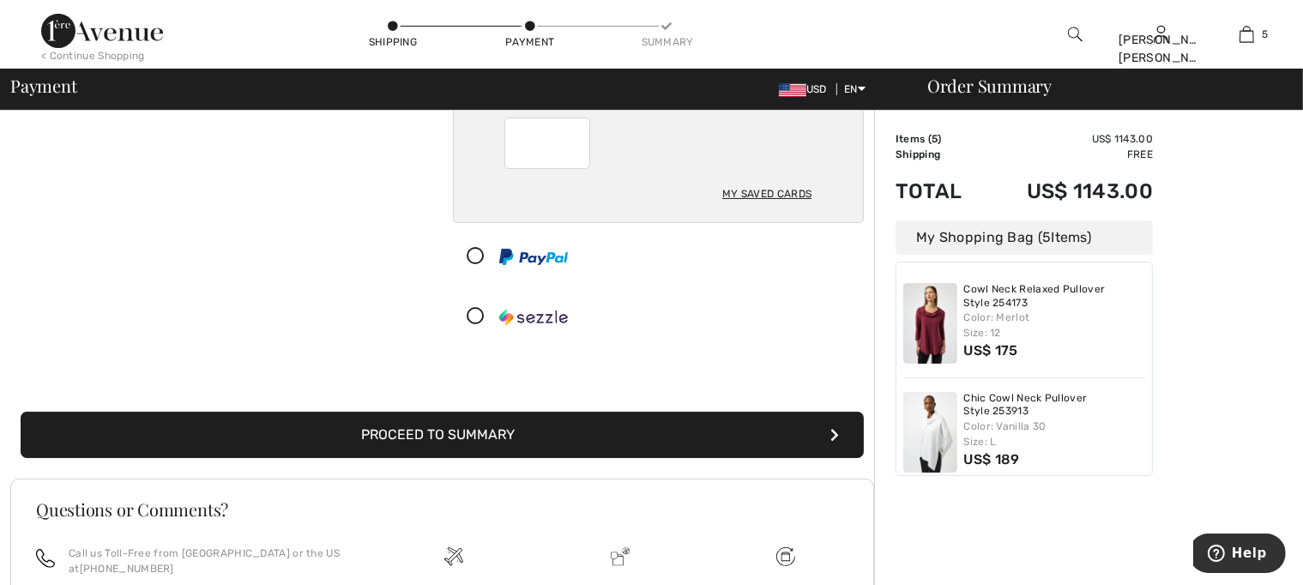
click at [721, 439] on button "Proceed to Summary" at bounding box center [442, 435] width 843 height 46
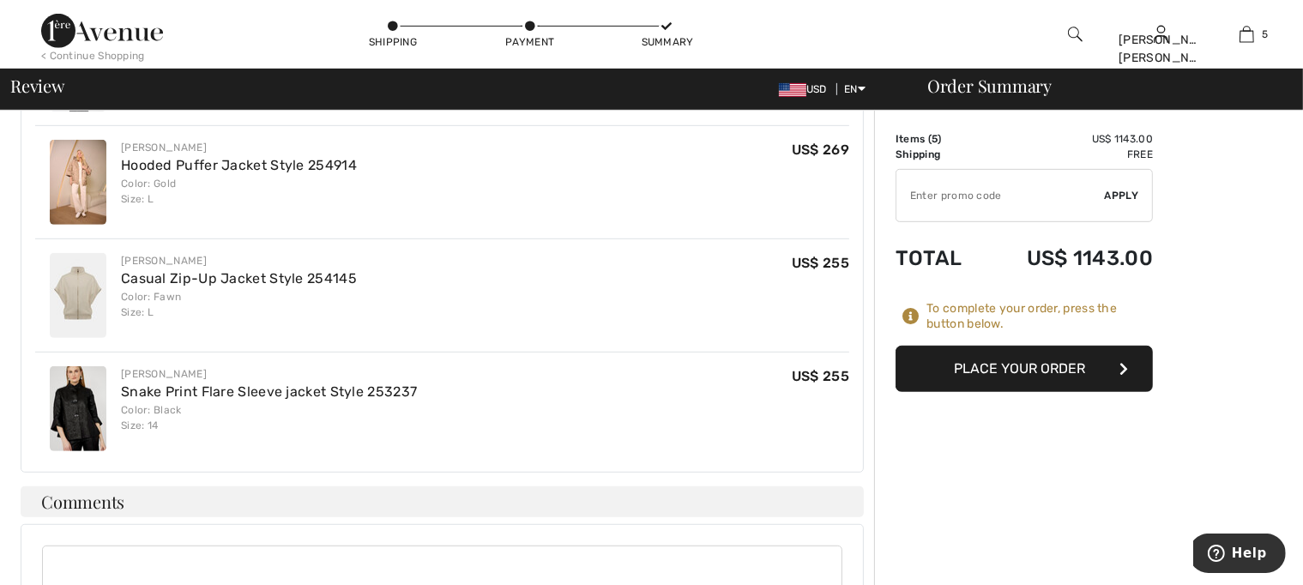
scroll to position [944, 0]
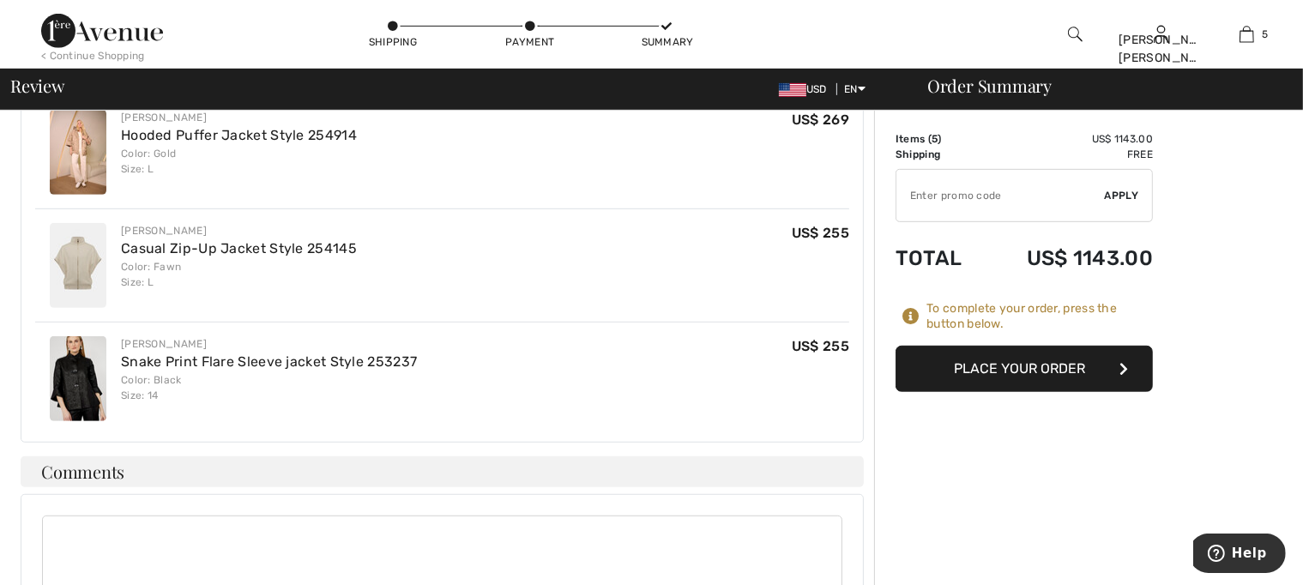
click at [1090, 362] on button "Place Your Order" at bounding box center [1024, 369] width 257 height 46
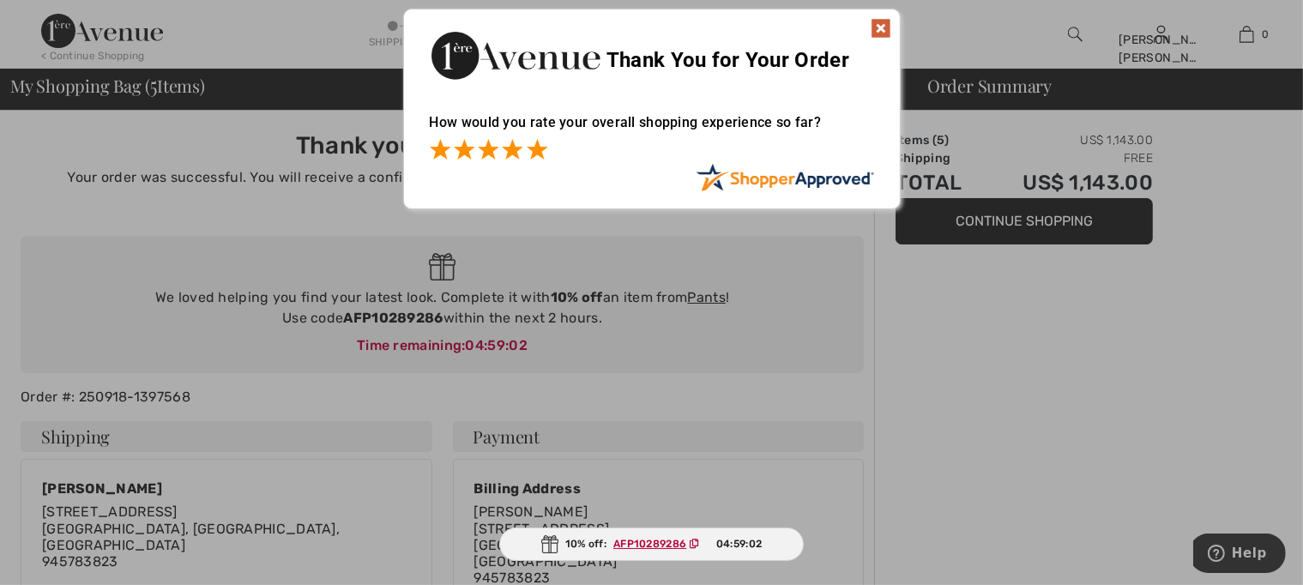
click at [539, 148] on span at bounding box center [537, 149] width 21 height 21
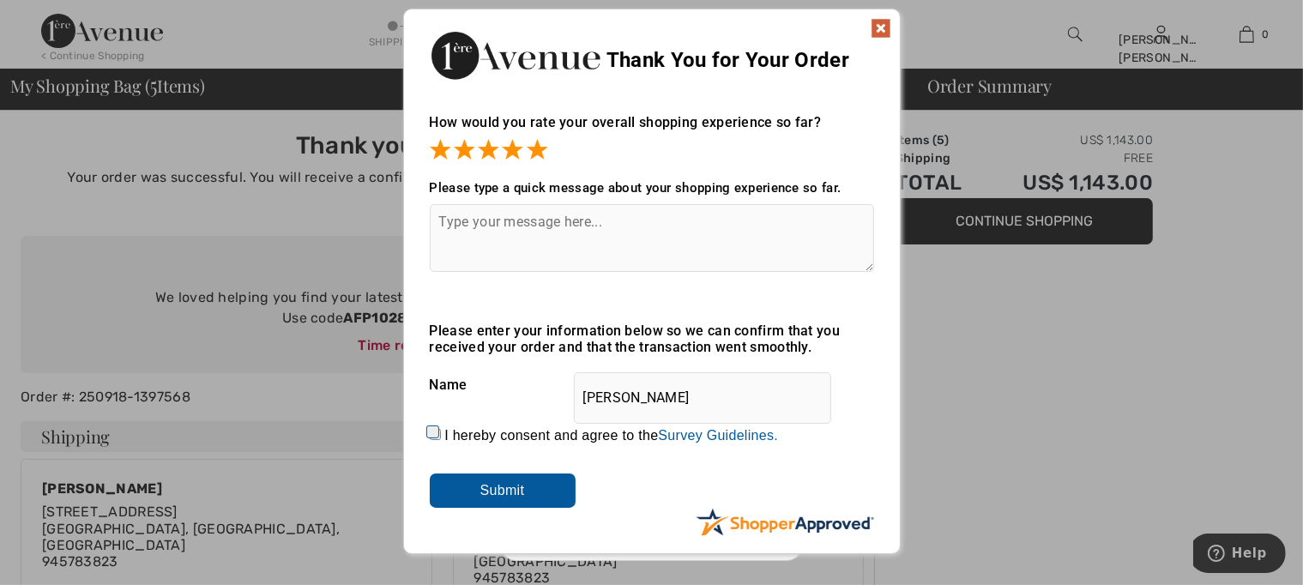
click at [782, 224] on textarea at bounding box center [652, 238] width 444 height 68
type textarea "ok"
click at [881, 21] on img at bounding box center [881, 28] width 21 height 21
